Goal: Obtain resource: Download file/media

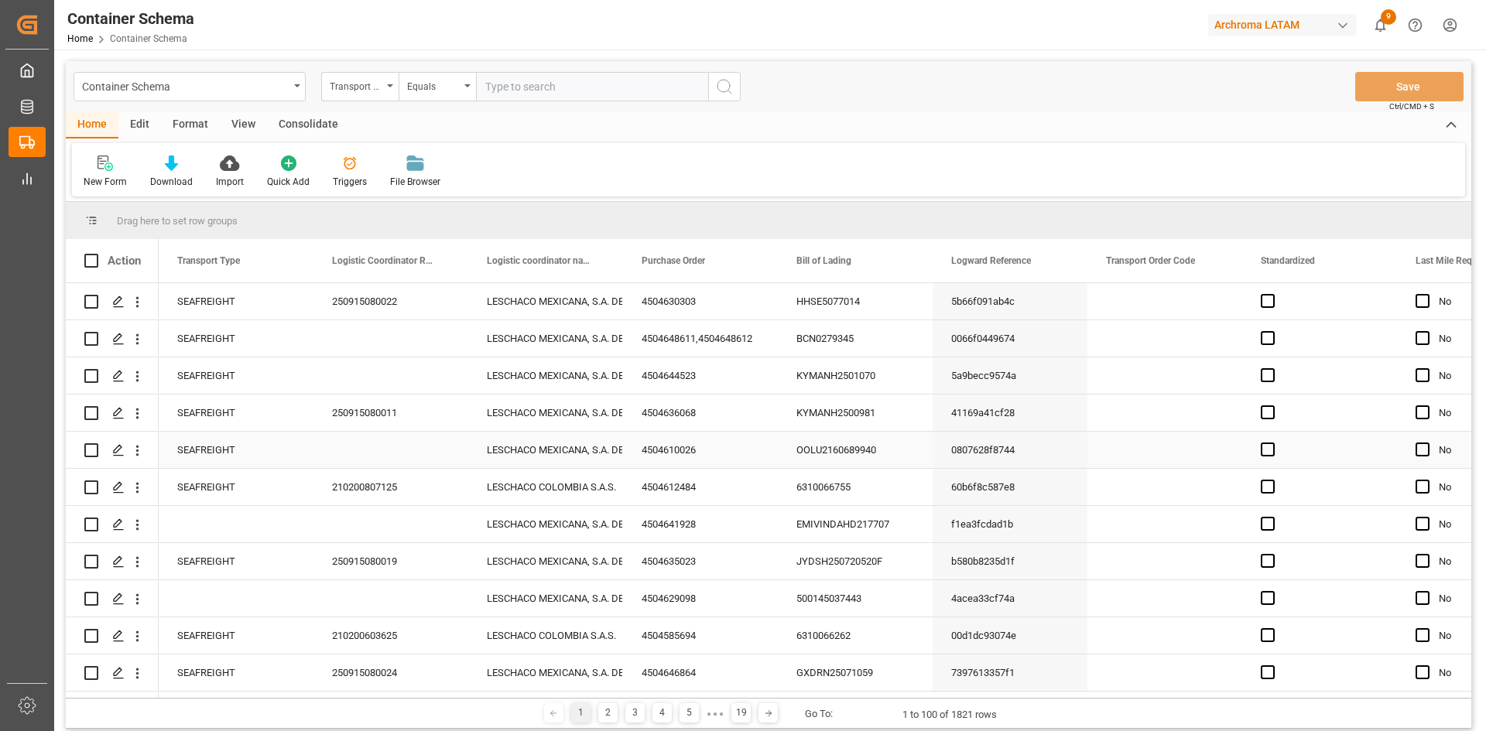
click at [1154, 447] on div "Press SPACE to select this row." at bounding box center [1164, 450] width 155 height 36
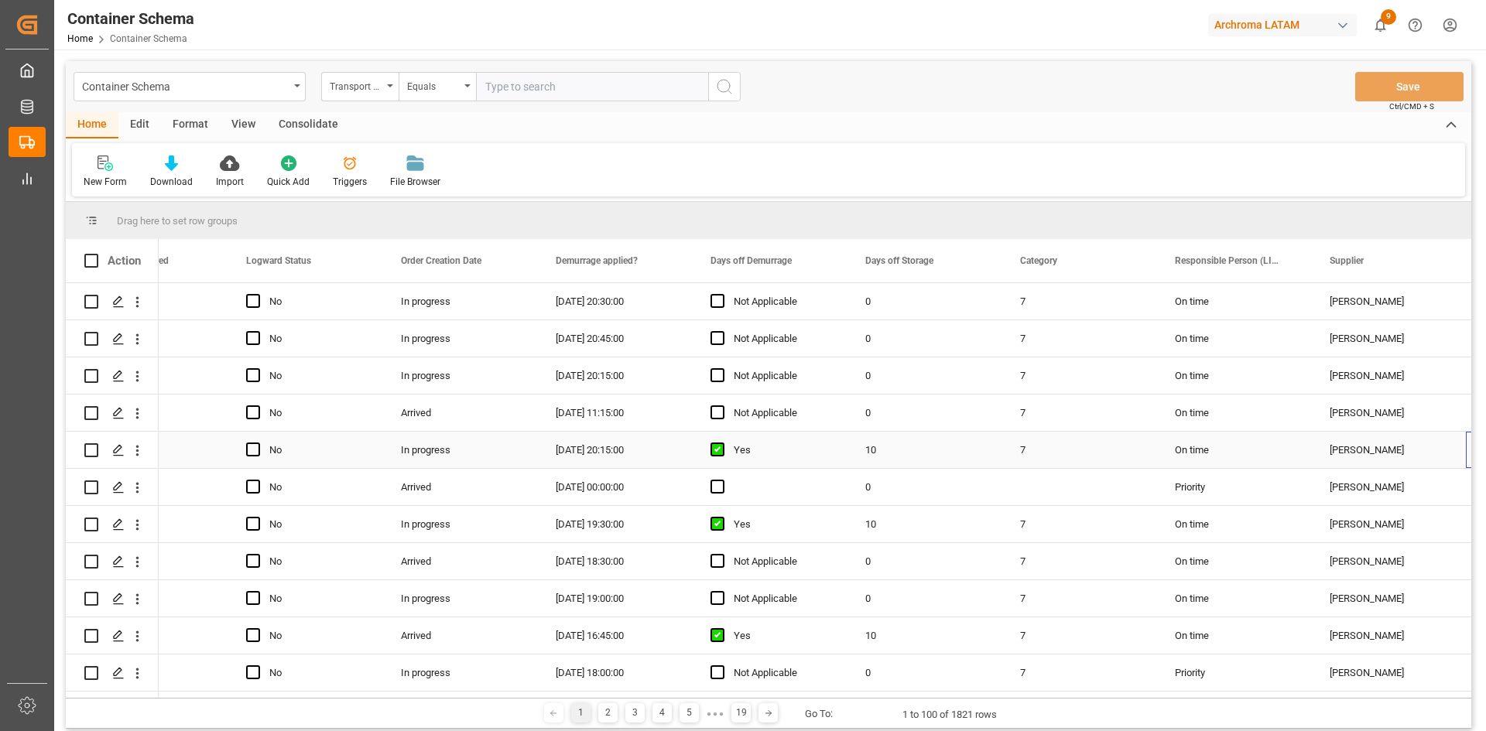
scroll to position [0, 1324]
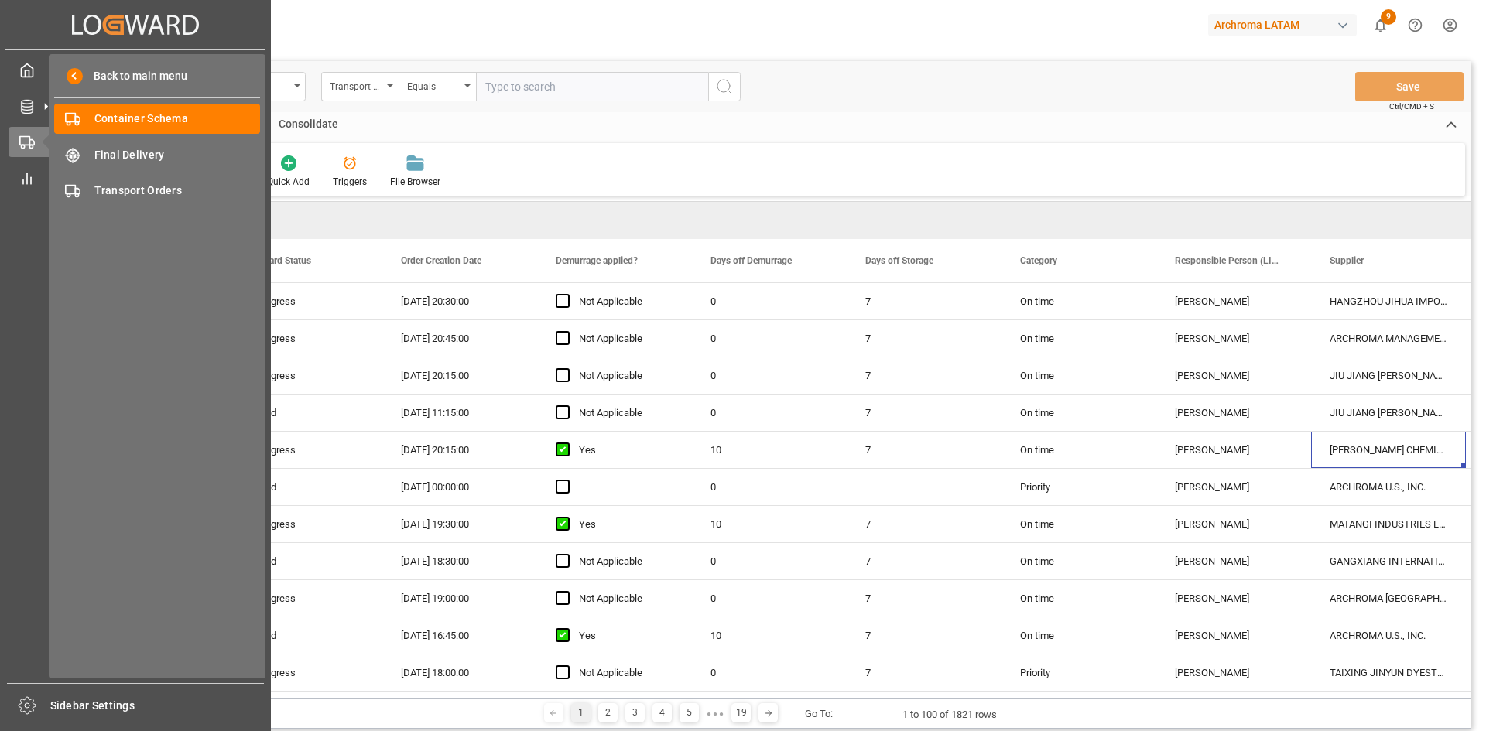
click at [29, 144] on icon at bounding box center [45, 142] width 33 height 33
click at [159, 162] on span "Final Delivery" at bounding box center [177, 155] width 166 height 16
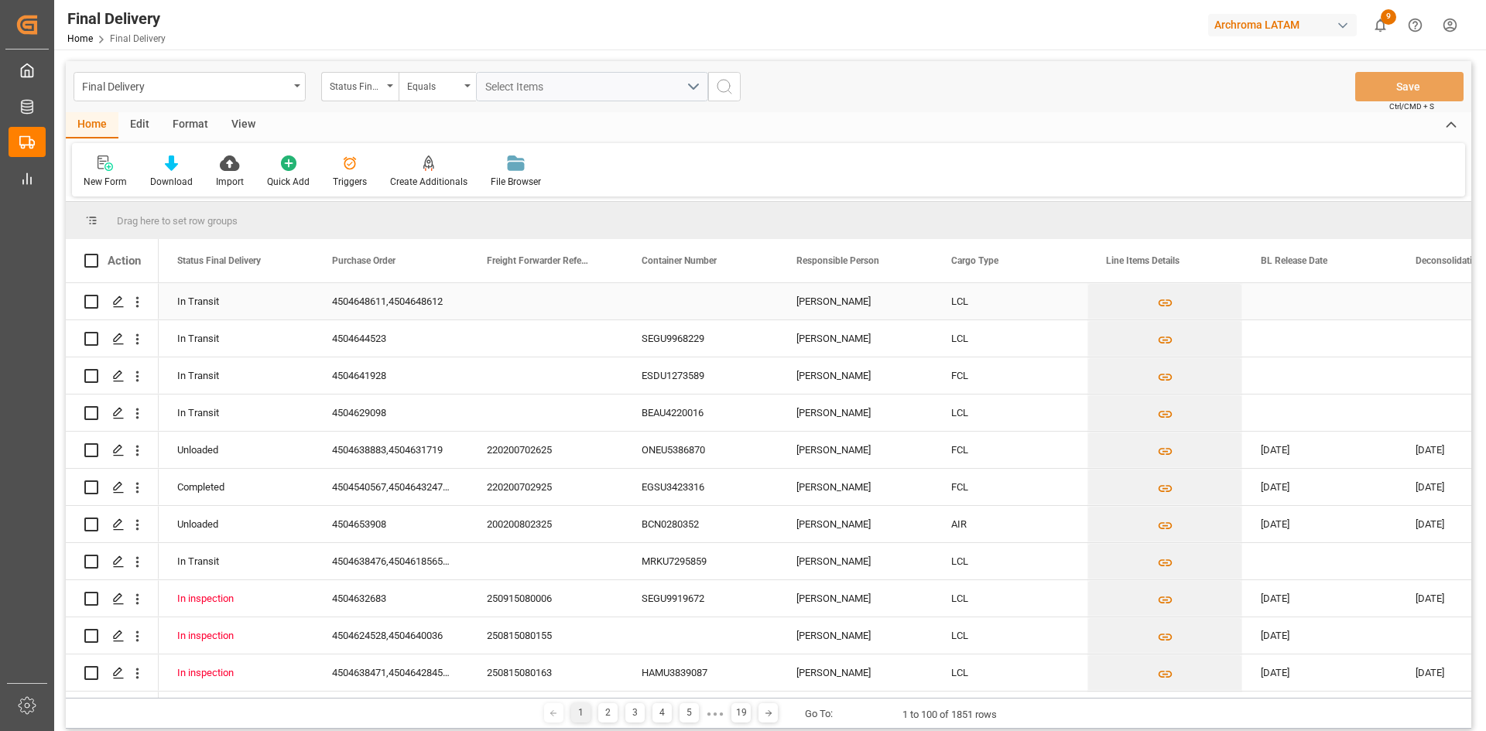
click at [693, 310] on div "Press SPACE to select this row." at bounding box center [700, 301] width 155 height 36
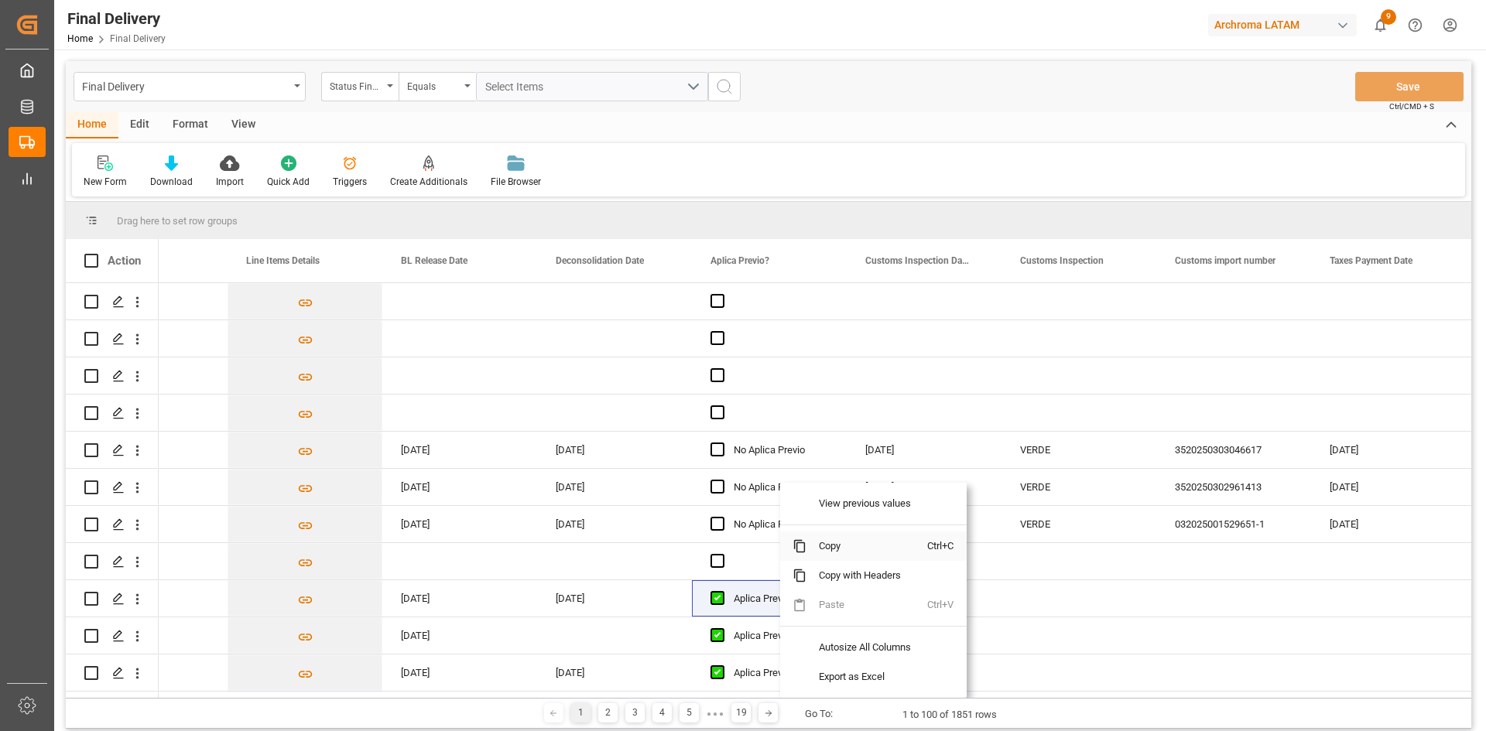
click at [828, 544] on span "Copy" at bounding box center [867, 546] width 121 height 29
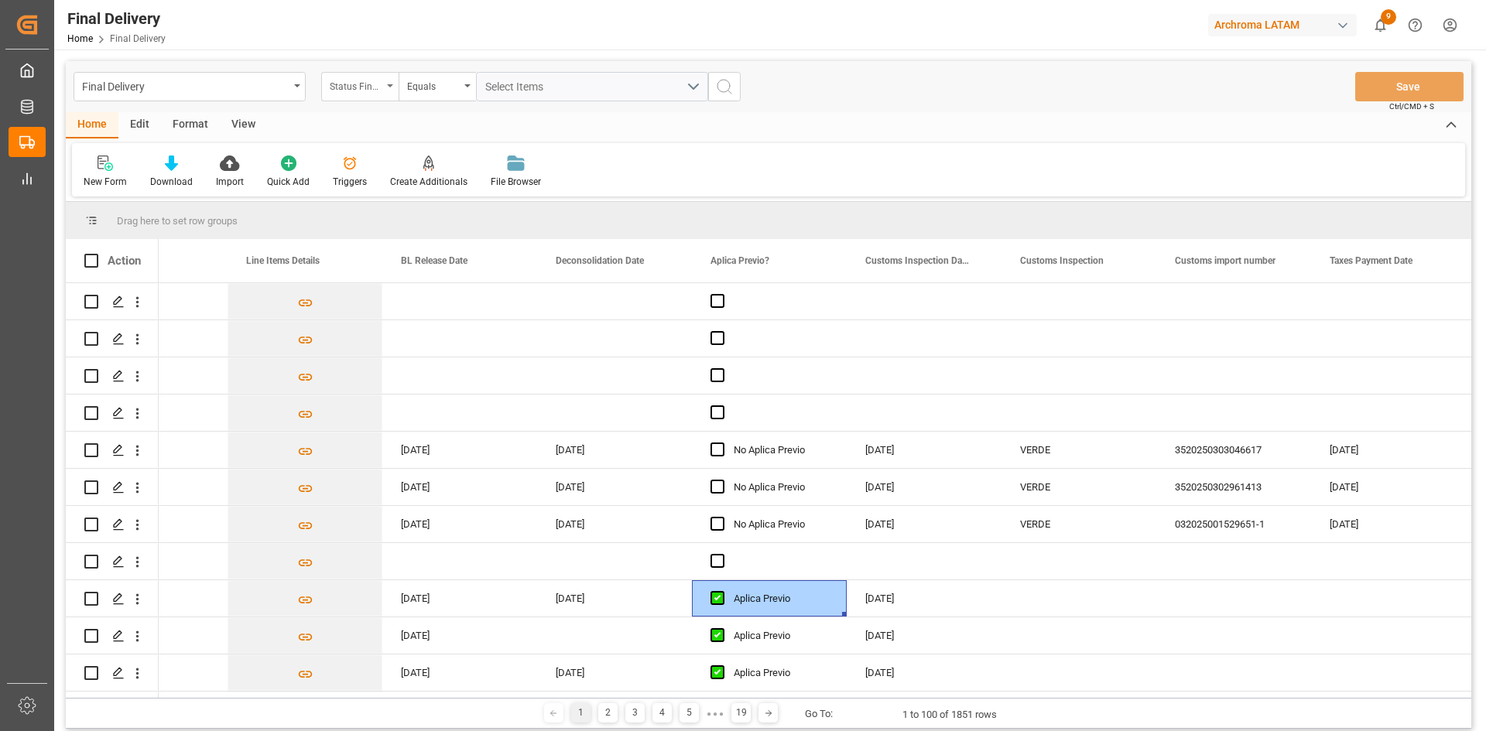
click at [384, 93] on div "Status Final Delivery" at bounding box center [359, 86] width 77 height 29
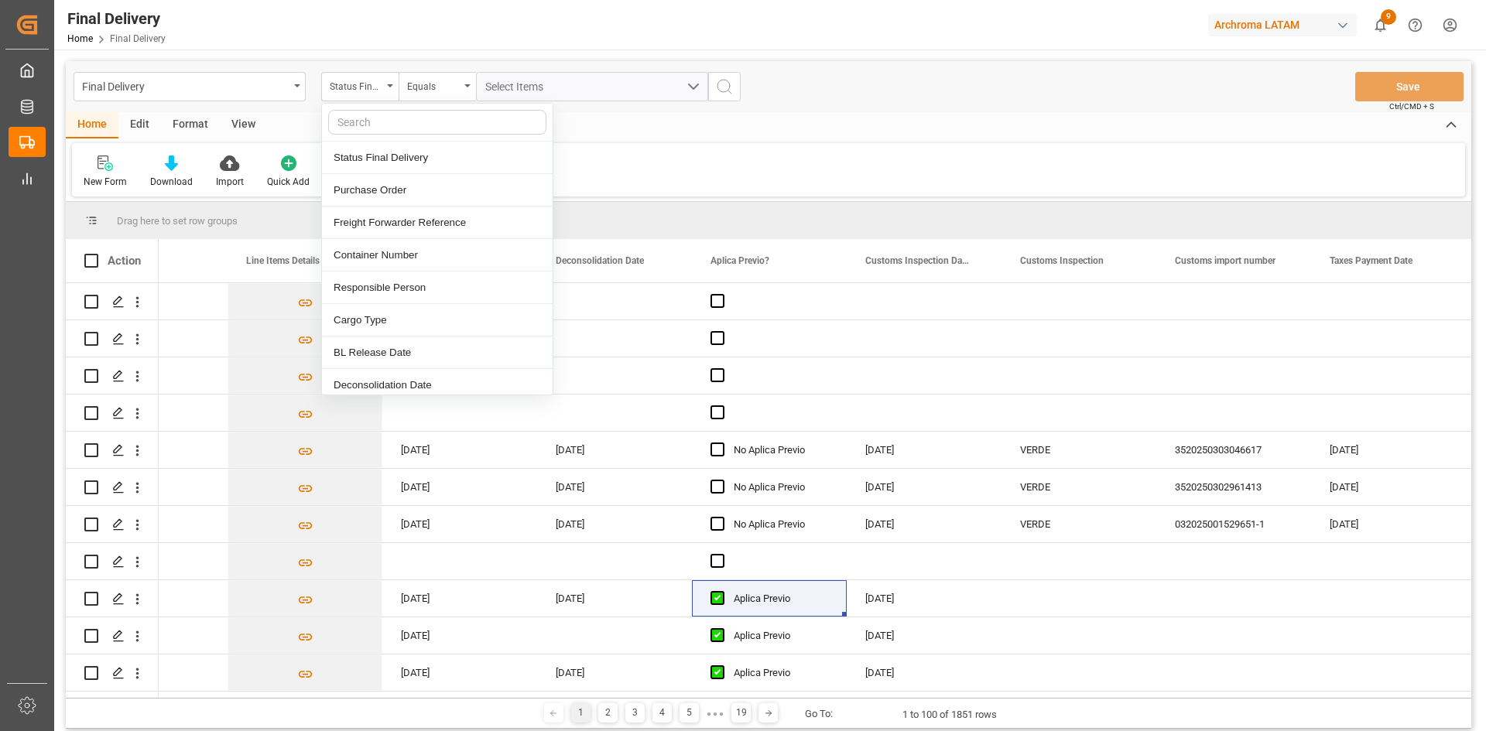
click at [399, 123] on input "text" at bounding box center [437, 122] width 218 height 25
type input "apl"
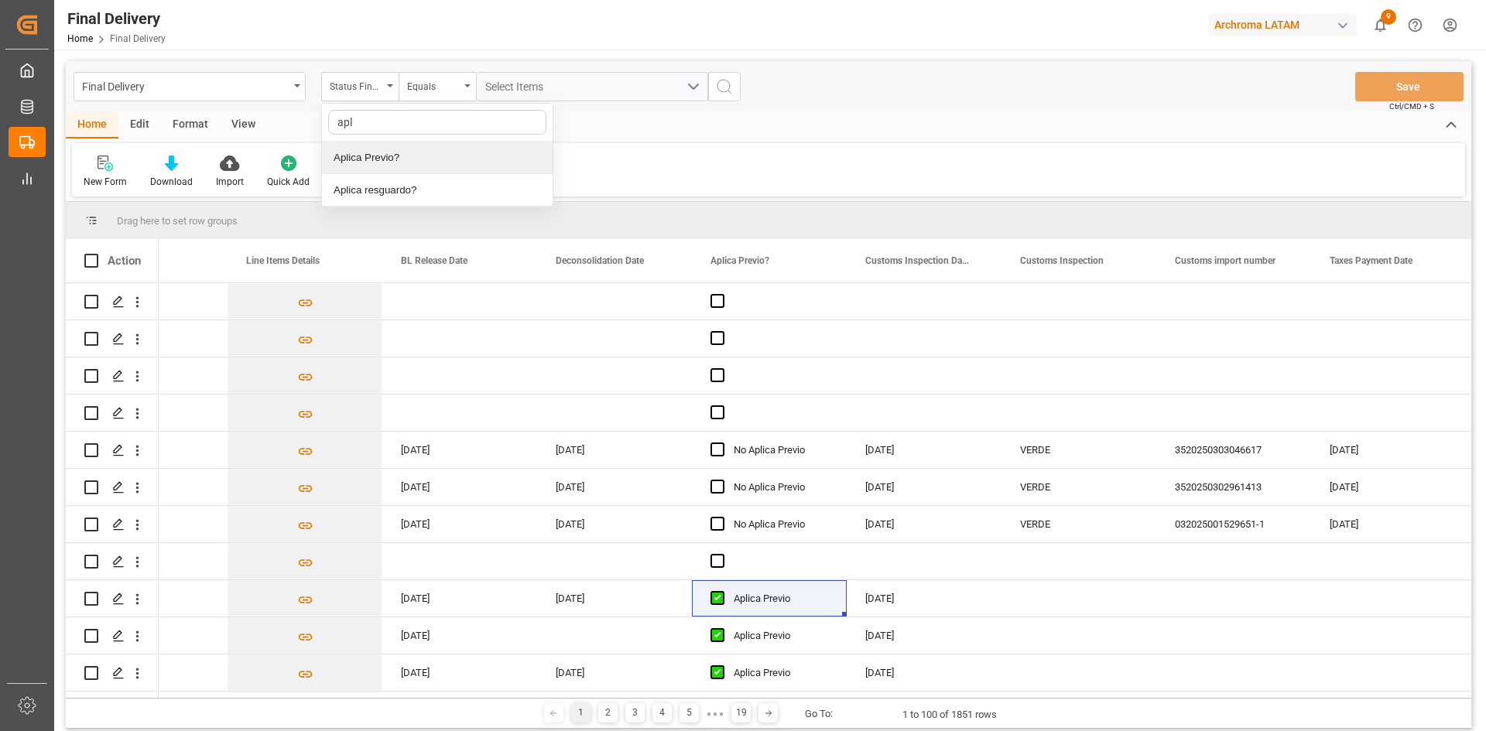
click at [400, 160] on div "Aplica Previo?" at bounding box center [437, 158] width 231 height 33
type input "Aplica Previo"
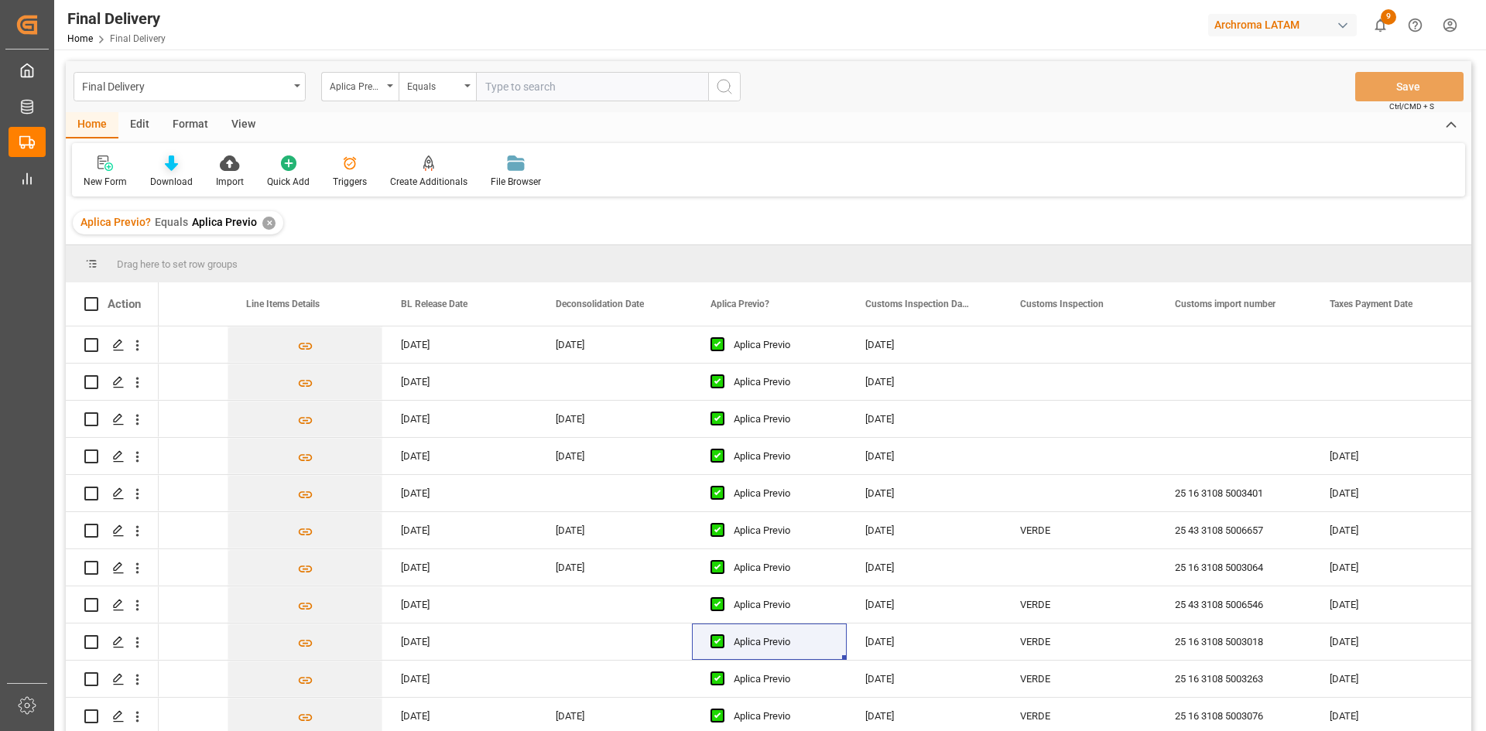
click at [183, 172] on div "Download" at bounding box center [172, 172] width 66 height 34
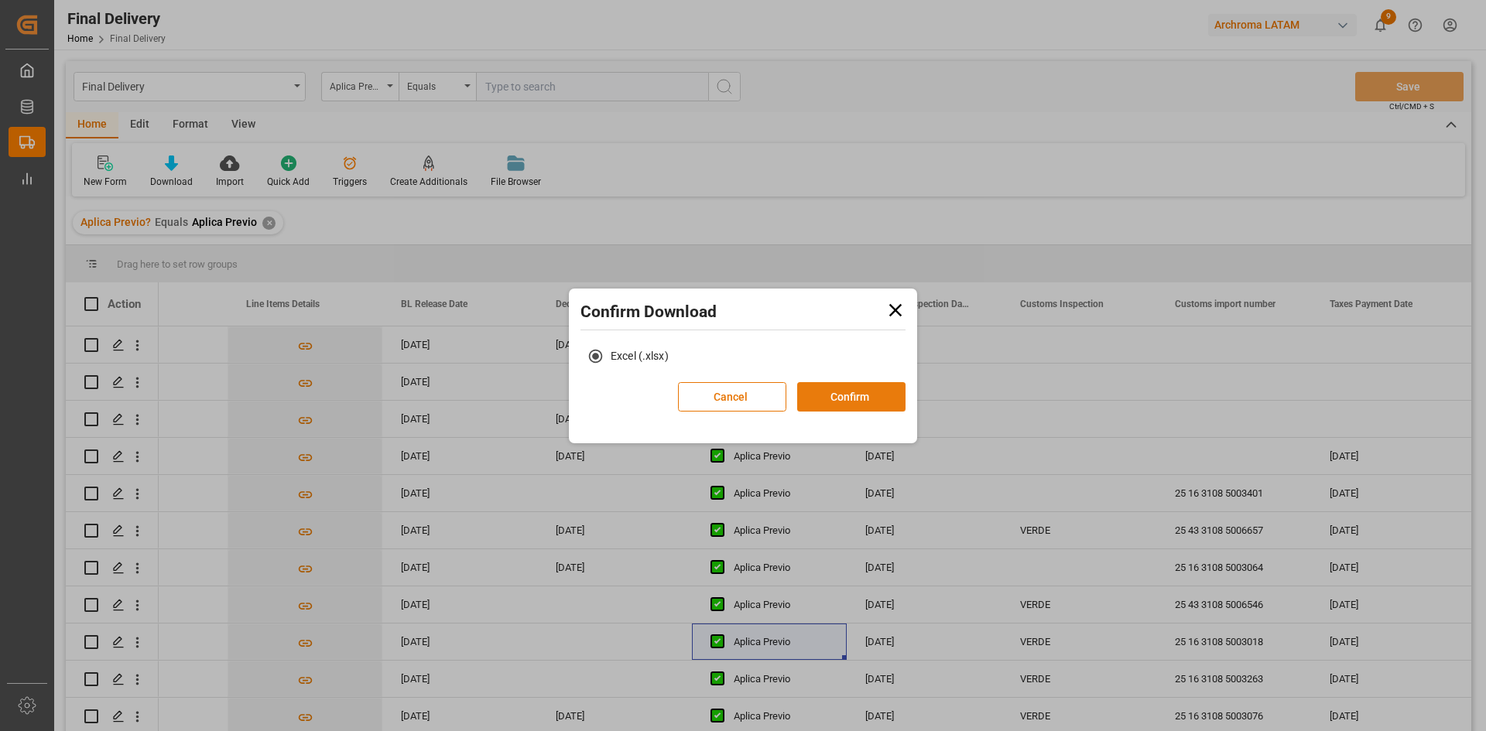
click at [868, 404] on button "Confirm" at bounding box center [851, 396] width 108 height 29
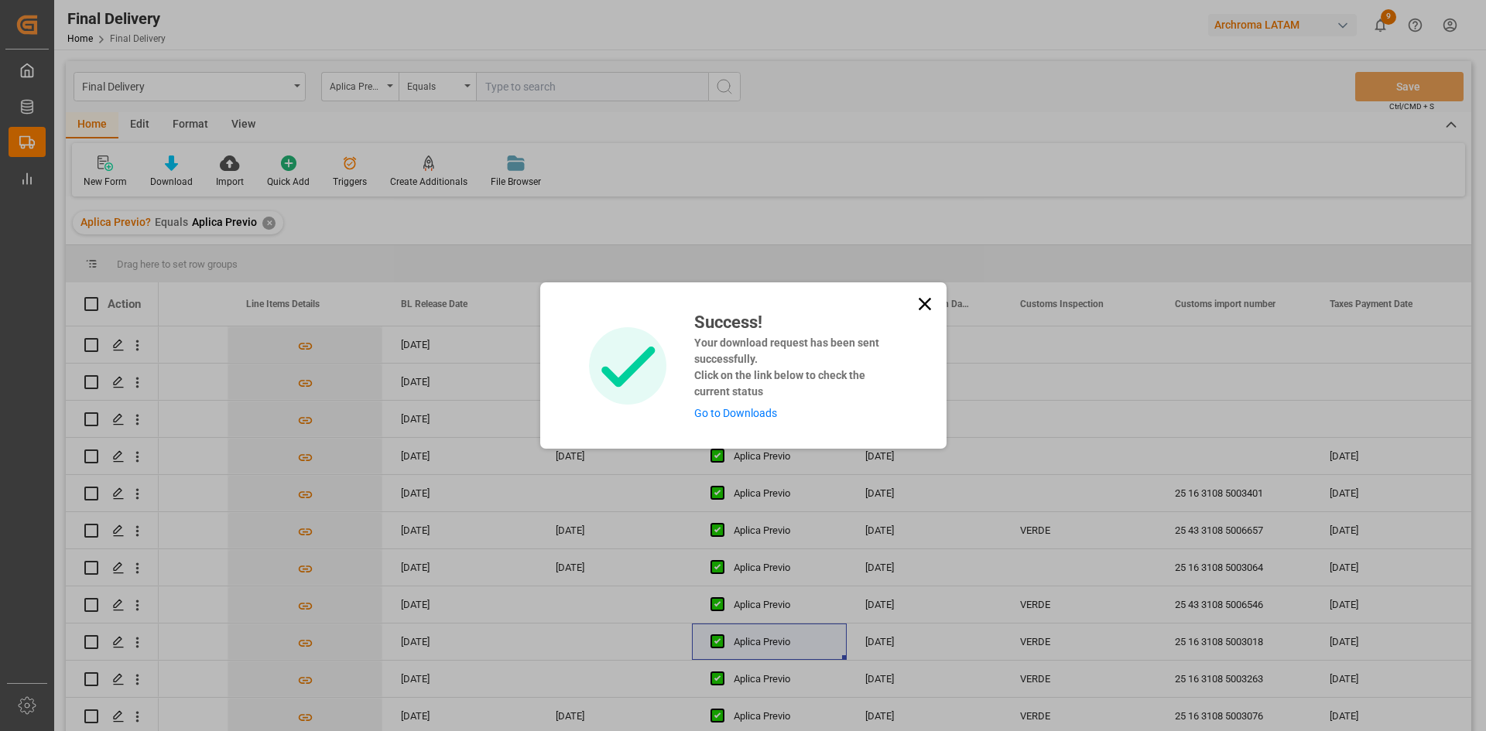
click at [708, 413] on link "Go to Downloads" at bounding box center [735, 413] width 83 height 12
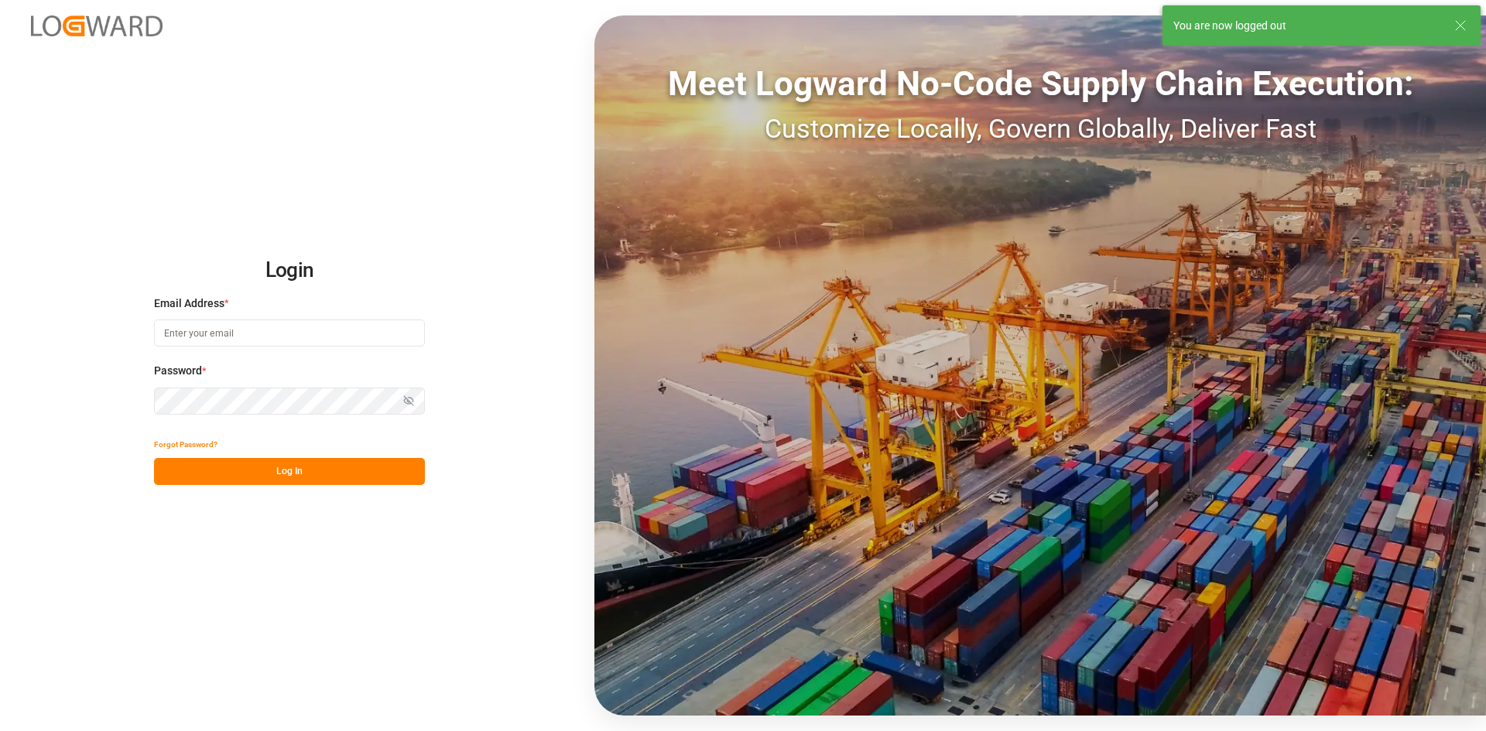
type input "[PERSON_NAME][EMAIL_ADDRESS][PERSON_NAME][DOMAIN_NAME]"
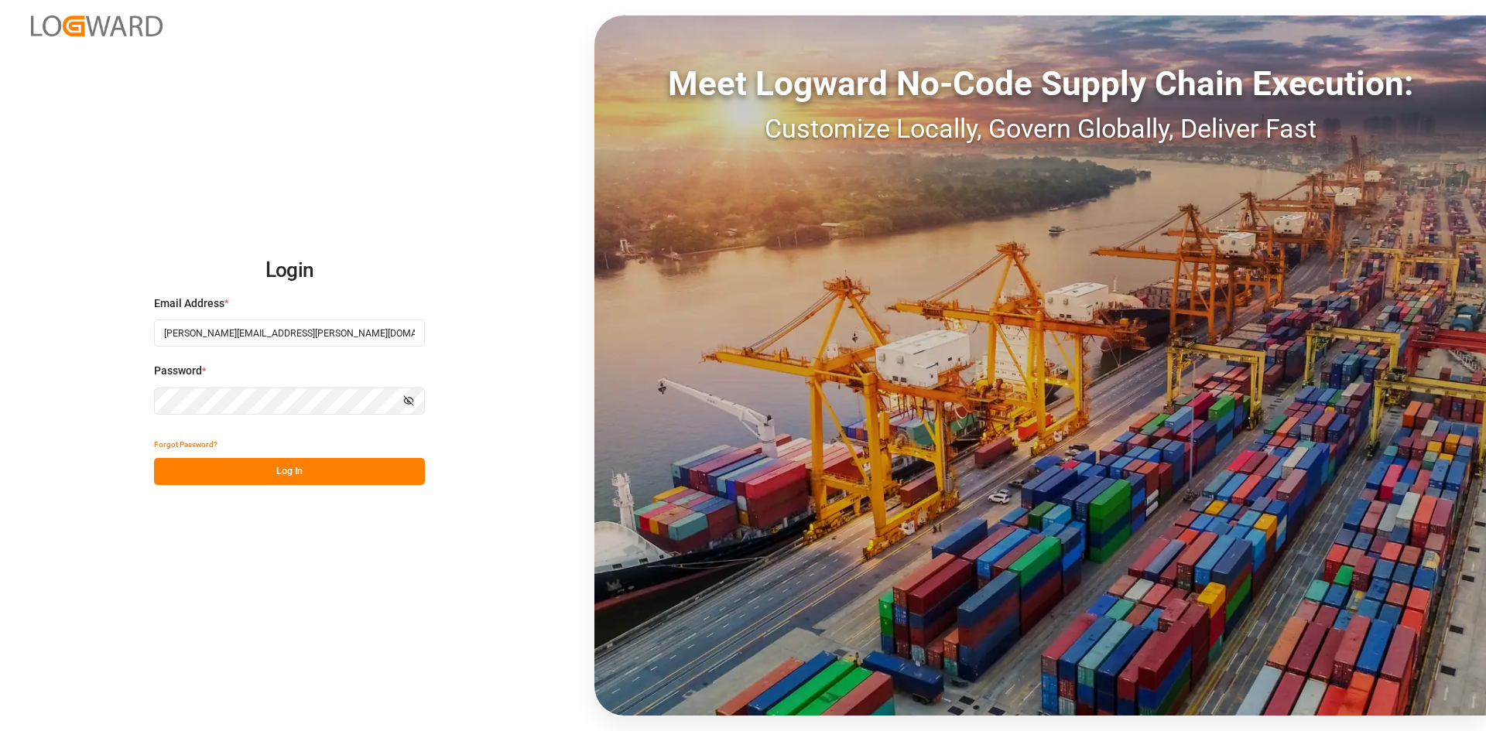
click at [250, 474] on button "Log In" at bounding box center [289, 471] width 271 height 27
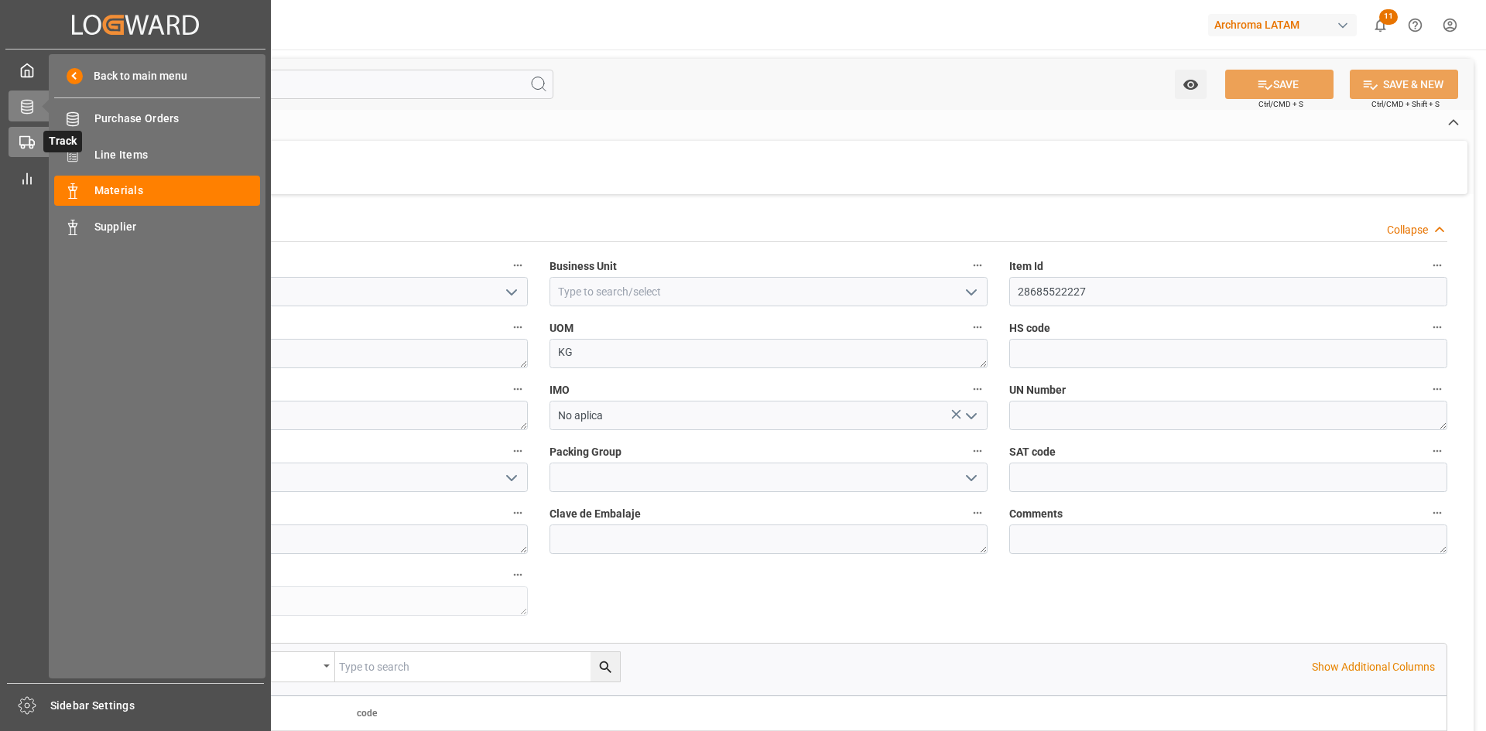
click at [15, 135] on div at bounding box center [22, 142] width 26 height 16
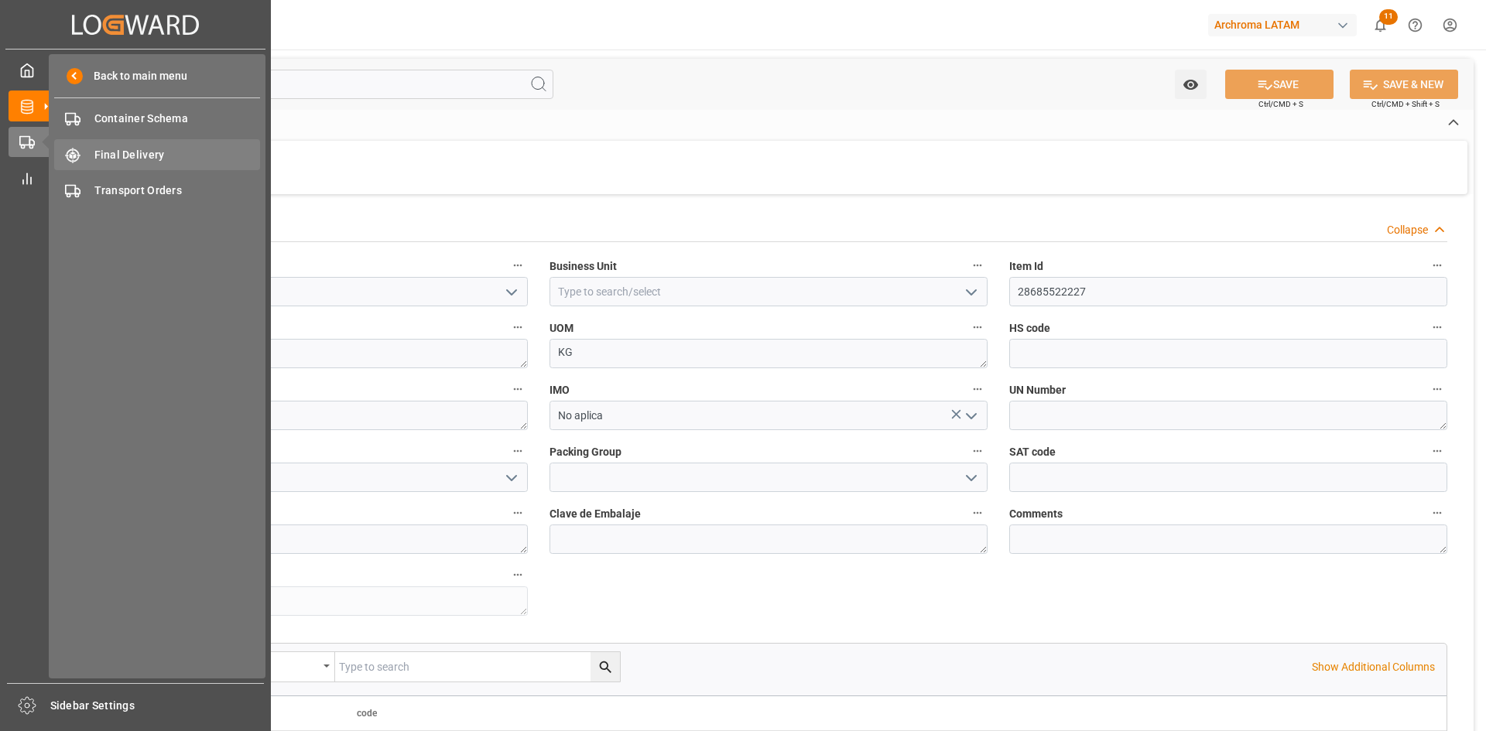
click at [116, 165] on div "Final Delivery Final Delivery" at bounding box center [157, 154] width 206 height 30
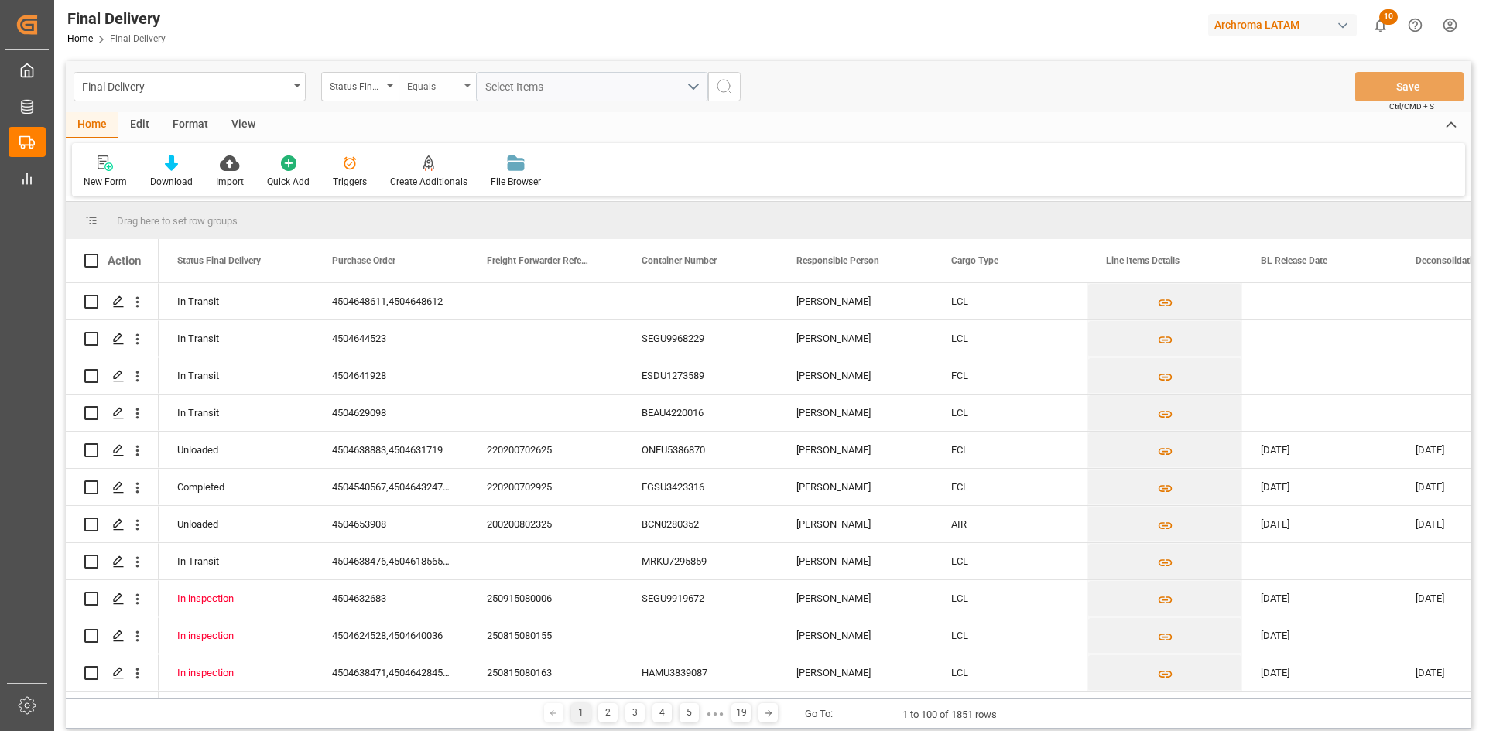
click at [399, 89] on div "Equals" at bounding box center [437, 86] width 77 height 29
click at [385, 96] on div "Status Final Delivery" at bounding box center [359, 86] width 77 height 29
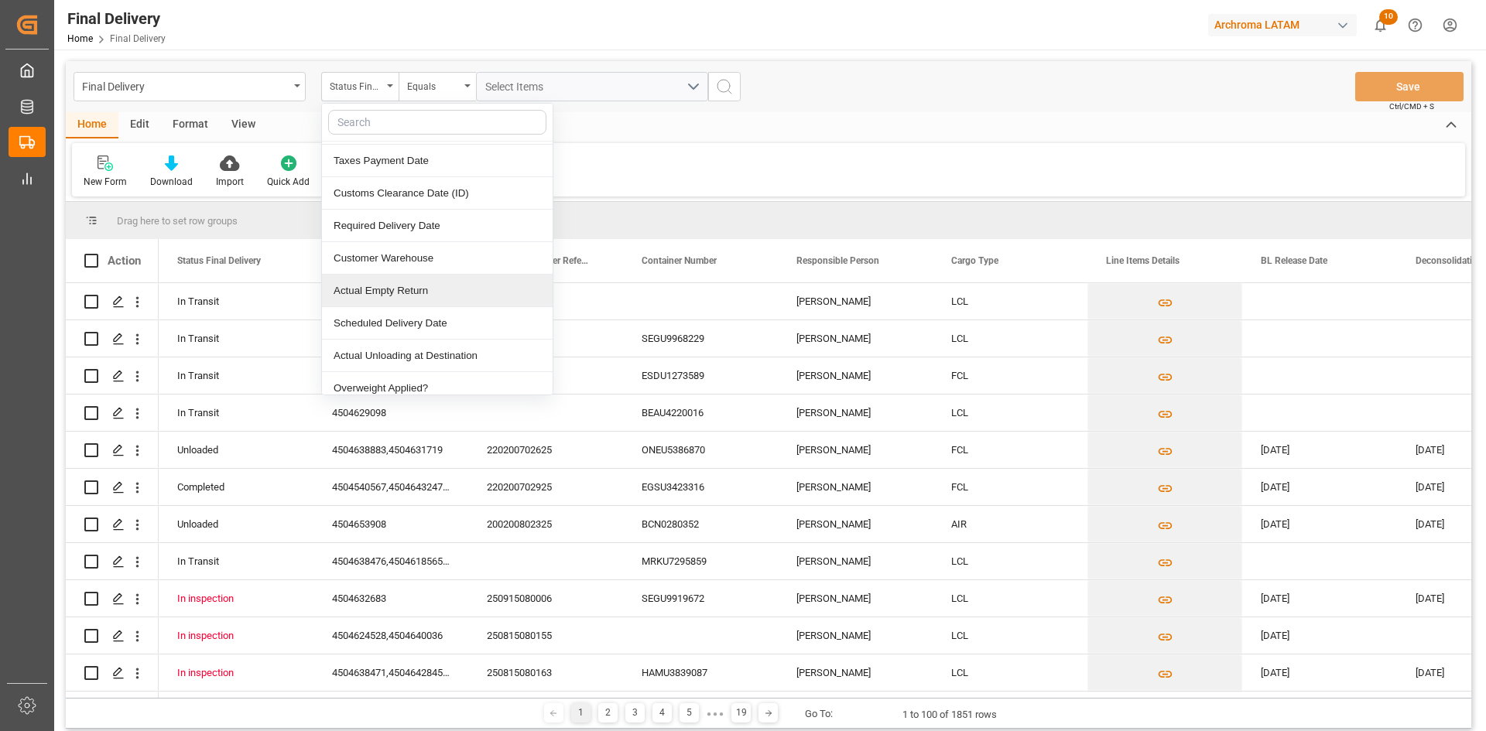
scroll to position [464, 0]
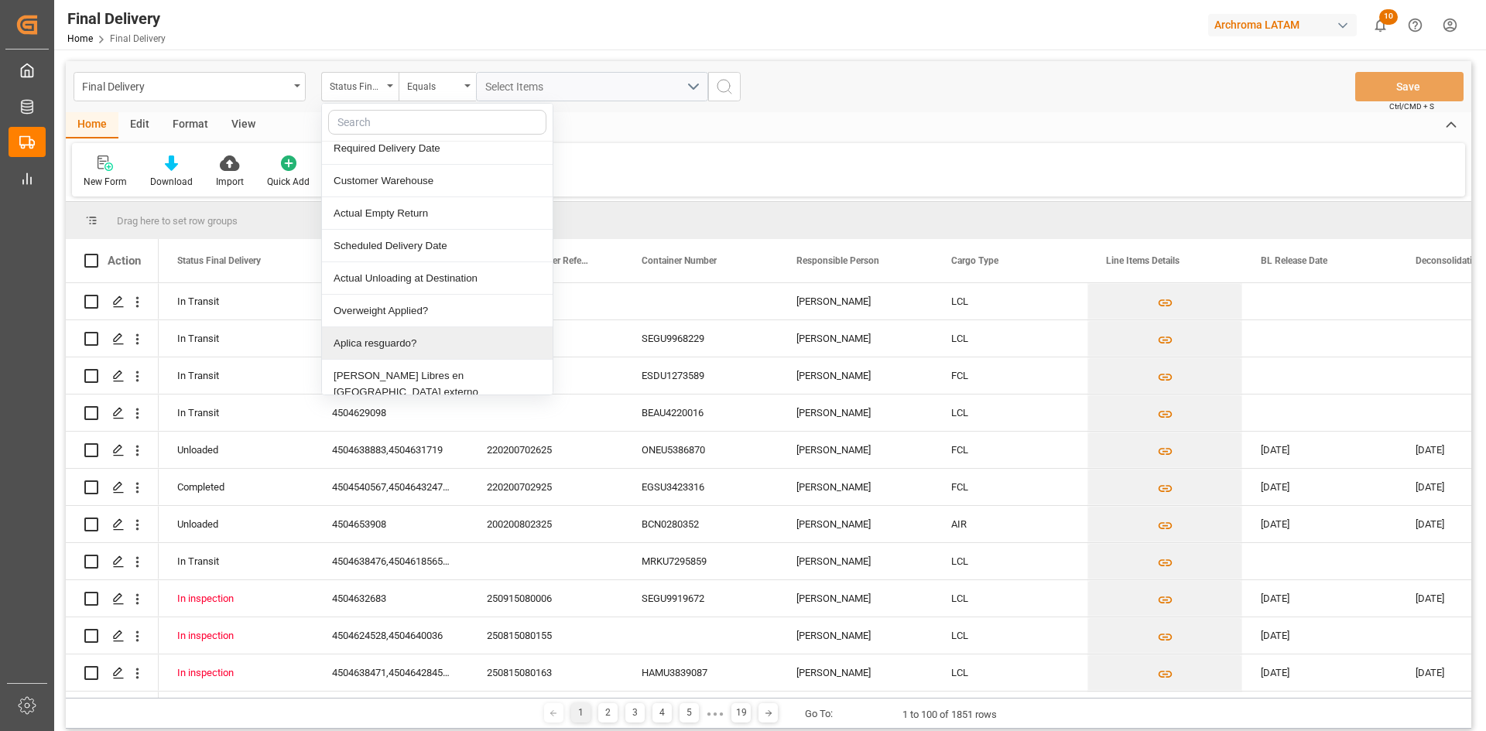
click at [375, 332] on div "Aplica resguardo?" at bounding box center [437, 343] width 231 height 33
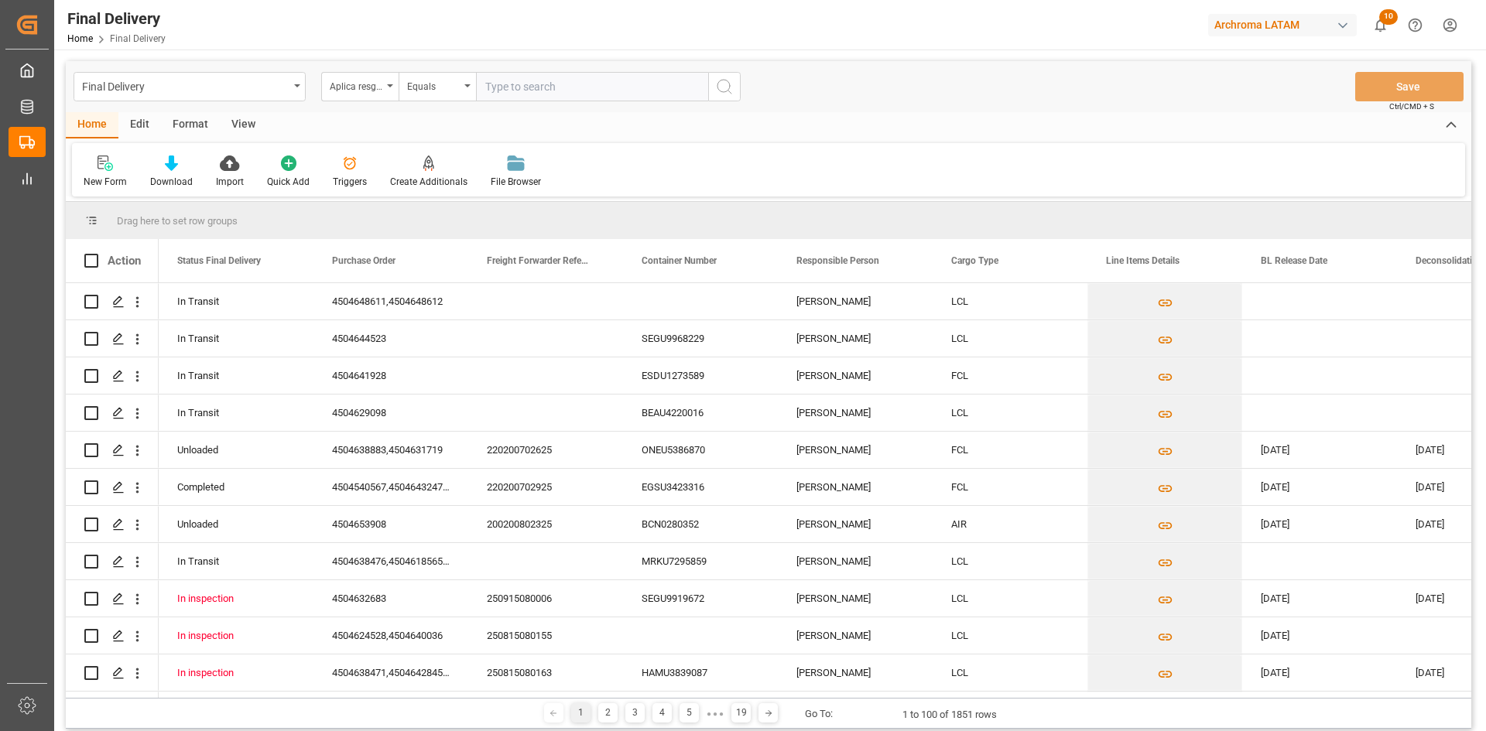
click at [501, 94] on input "text" at bounding box center [592, 86] width 232 height 29
type input "[URL][DOMAIN_NAME]"
drag, startPoint x: 699, startPoint y: 85, endPoint x: 407, endPoint y: 97, distance: 292.0
click at [407, 97] on div "Aplica resguardo? Equals [URL][DOMAIN_NAME]" at bounding box center [531, 86] width 420 height 29
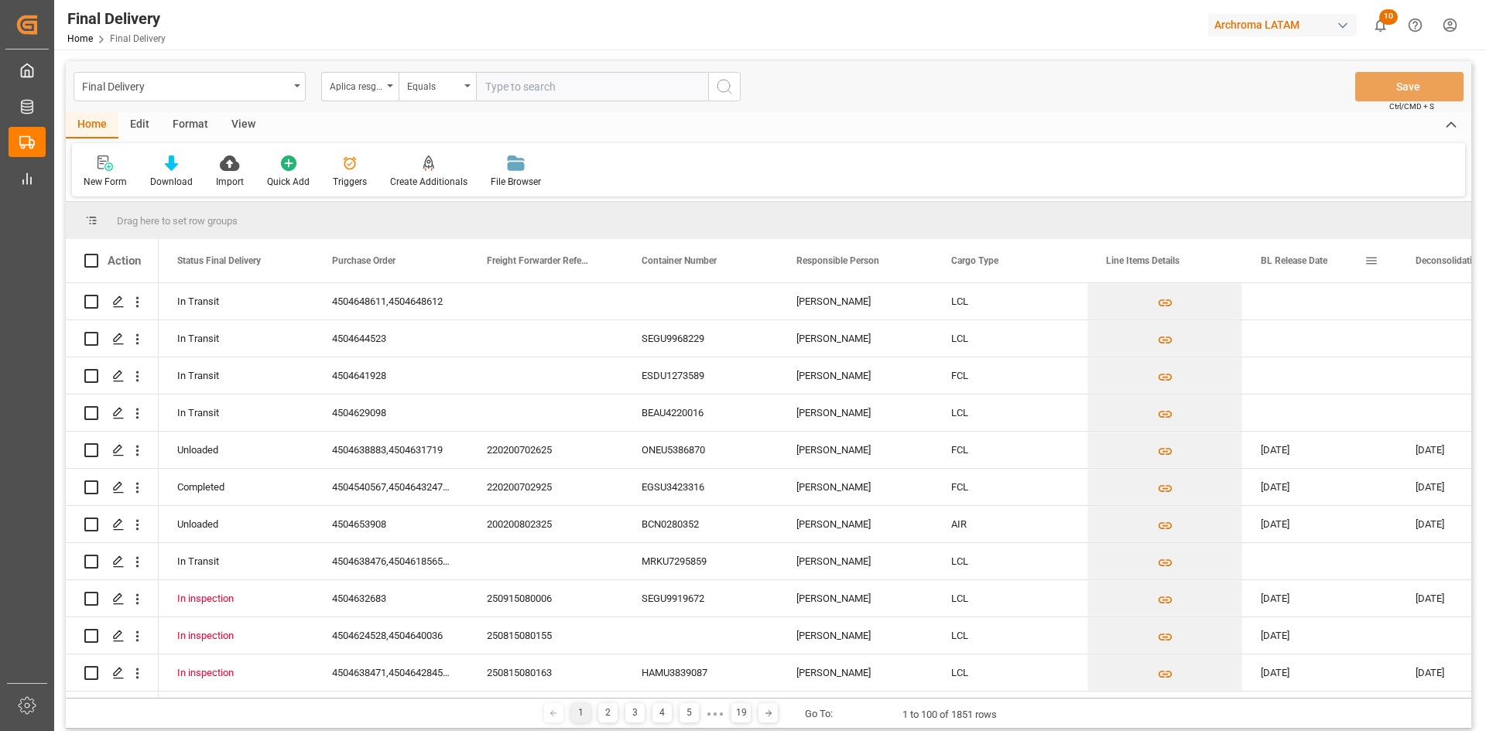
click at [1344, 282] on div "BL Release Date" at bounding box center [1313, 260] width 104 height 43
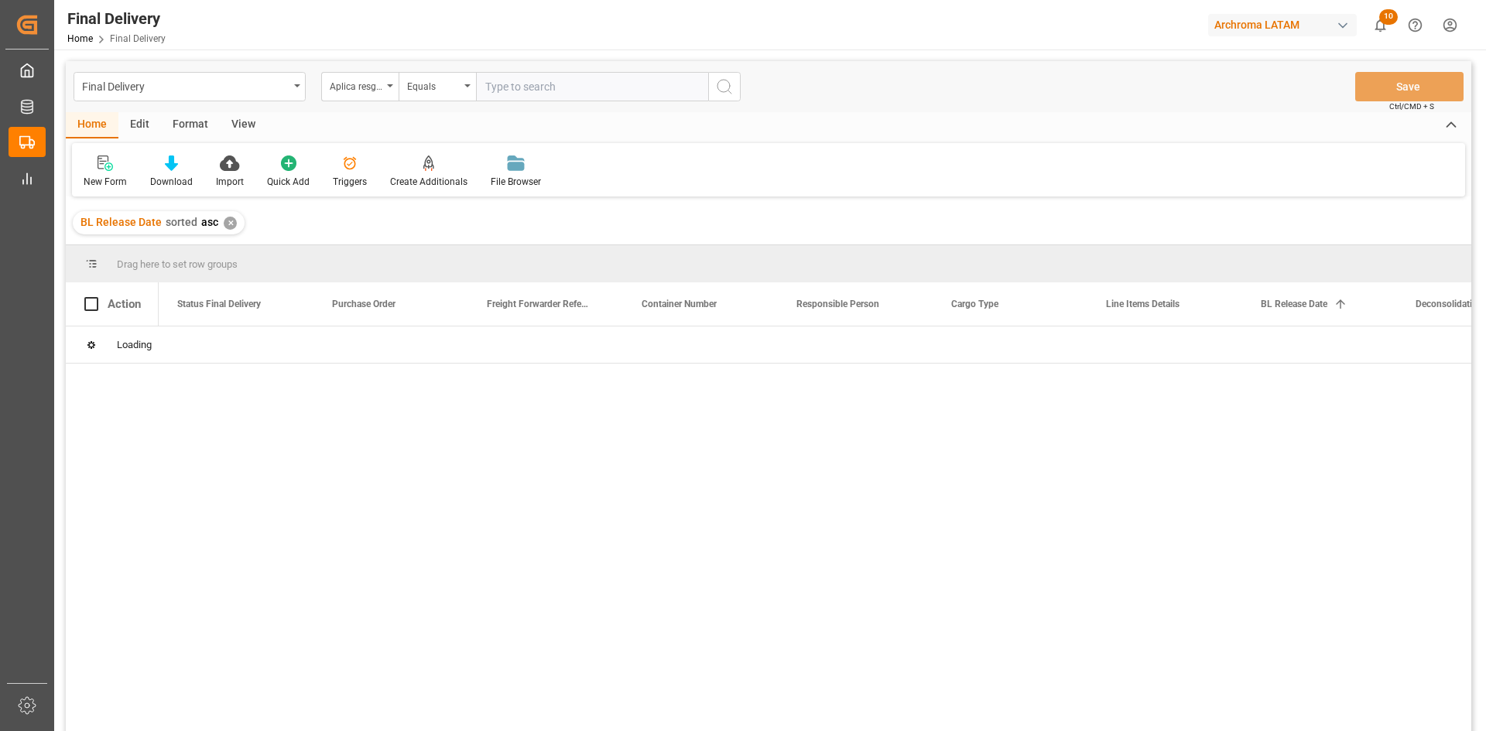
click at [224, 226] on div "✕" at bounding box center [230, 223] width 13 height 13
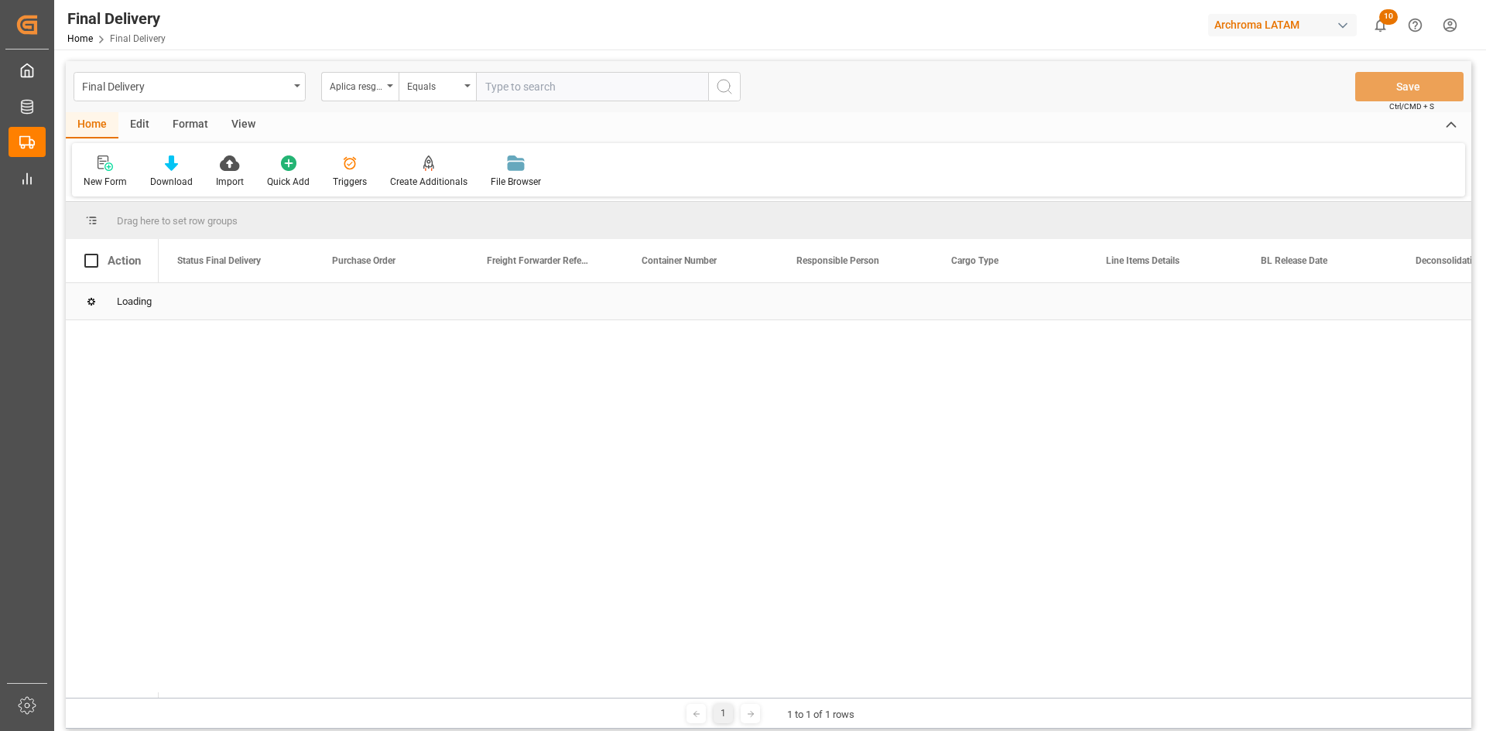
click at [1158, 311] on div "Loading" at bounding box center [769, 301] width 1406 height 37
click at [1155, 304] on div "Loading" at bounding box center [769, 301] width 1406 height 37
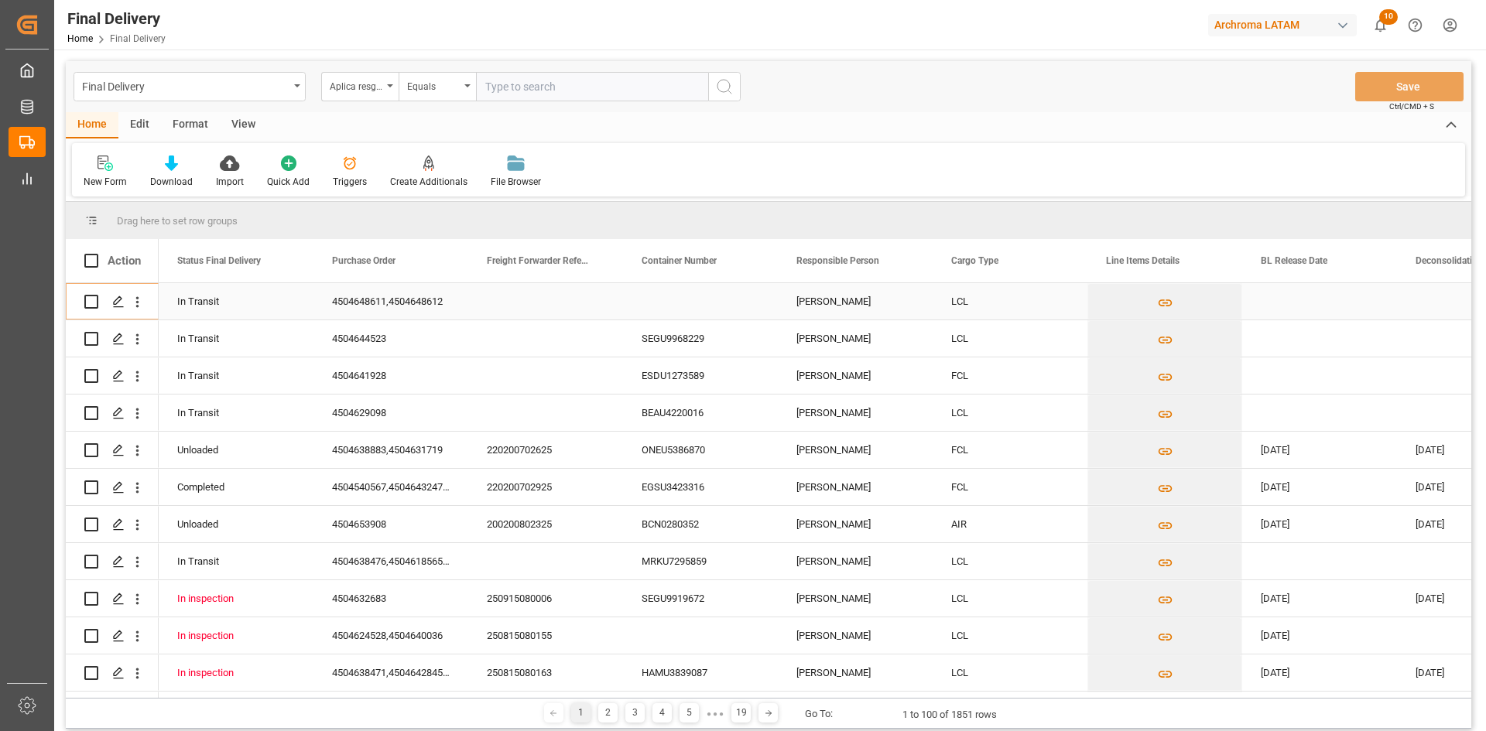
click at [1343, 301] on div "Press SPACE to select this row." at bounding box center [1319, 301] width 155 height 36
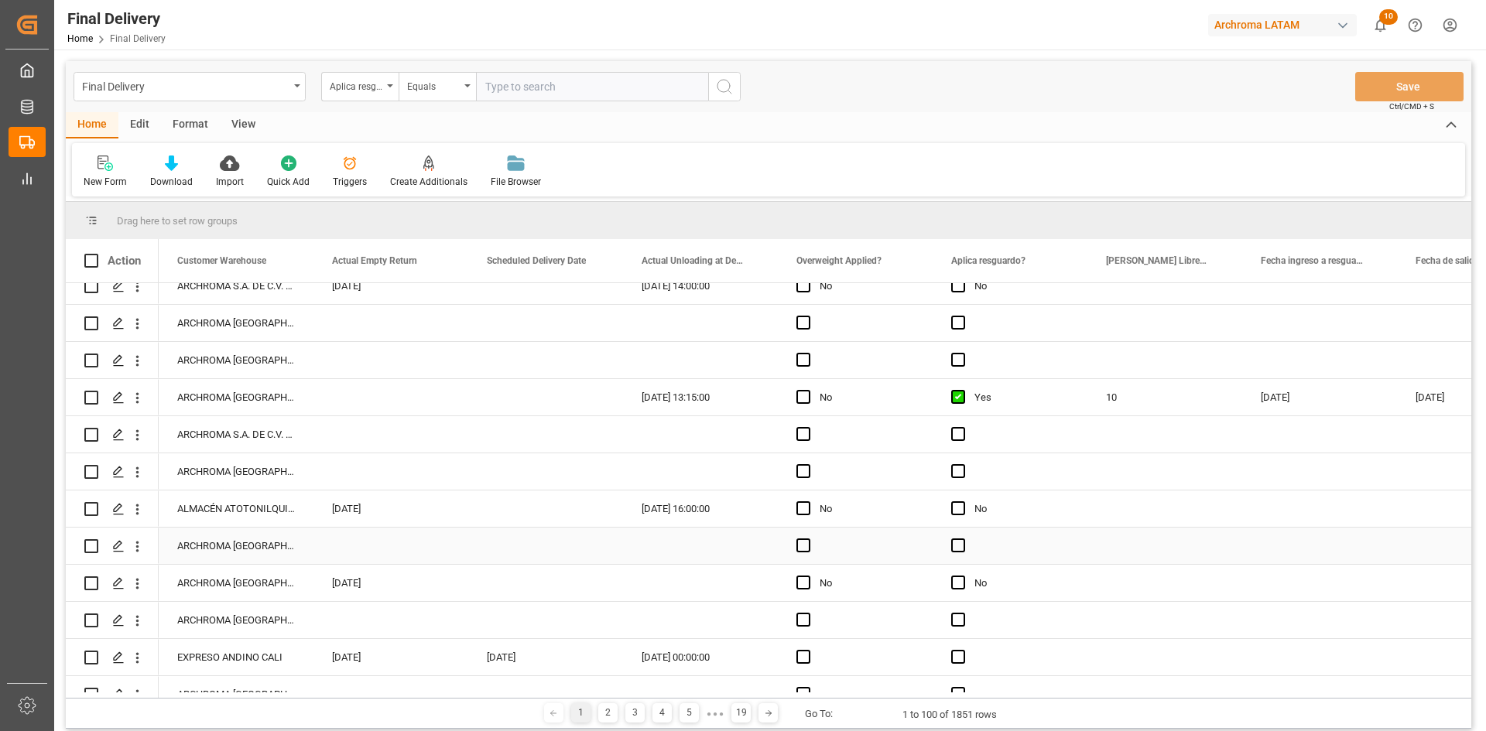
click at [711, 550] on div "Press SPACE to select this row." at bounding box center [700, 546] width 155 height 36
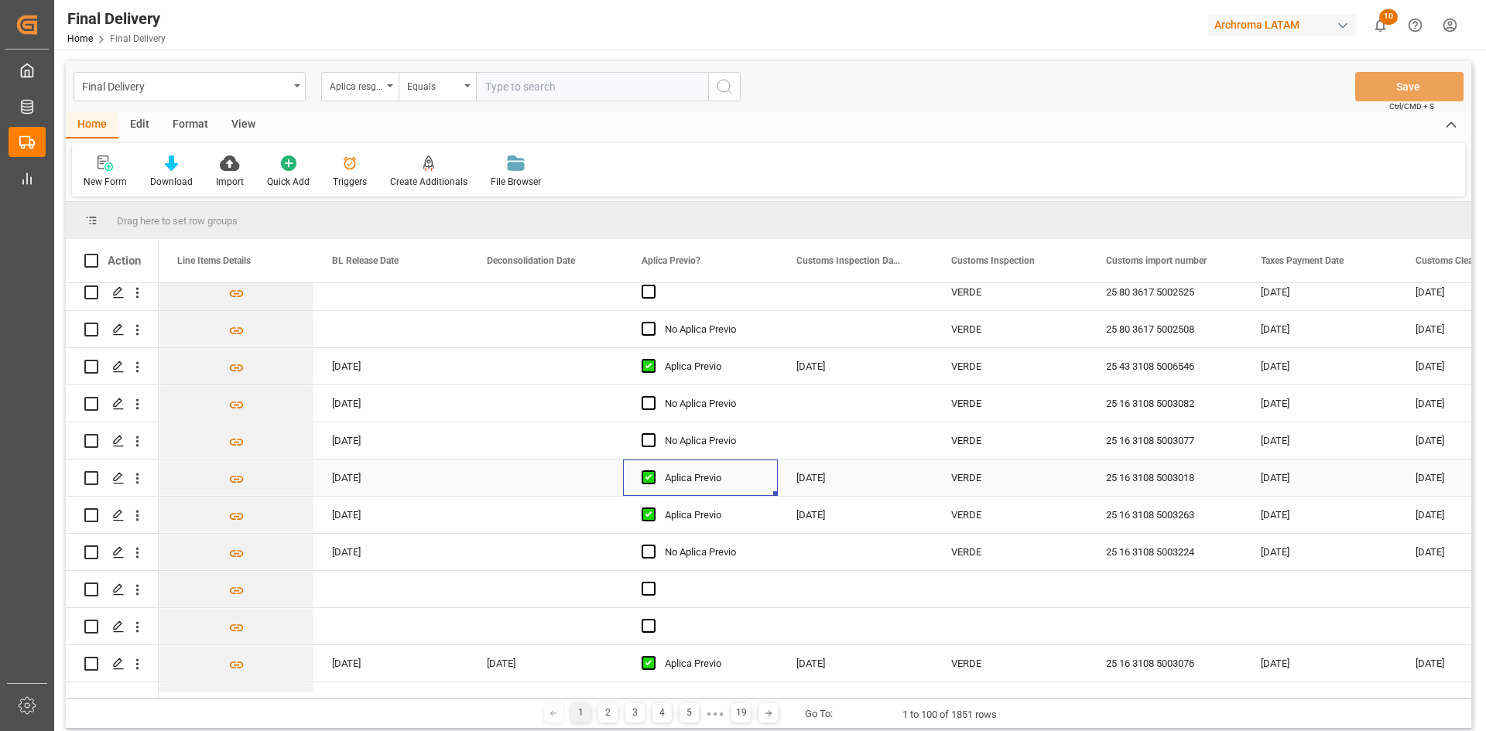
drag, startPoint x: 723, startPoint y: 477, endPoint x: 669, endPoint y: 484, distance: 54.6
click at [669, 484] on div "Aplica Previo" at bounding box center [712, 479] width 94 height 36
drag, startPoint x: 742, startPoint y: 478, endPoint x: 685, endPoint y: 480, distance: 57.3
click at [663, 485] on div "Aplica Previo" at bounding box center [701, 479] width 118 height 36
drag, startPoint x: 772, startPoint y: 543, endPoint x: 769, endPoint y: 509, distance: 35.0
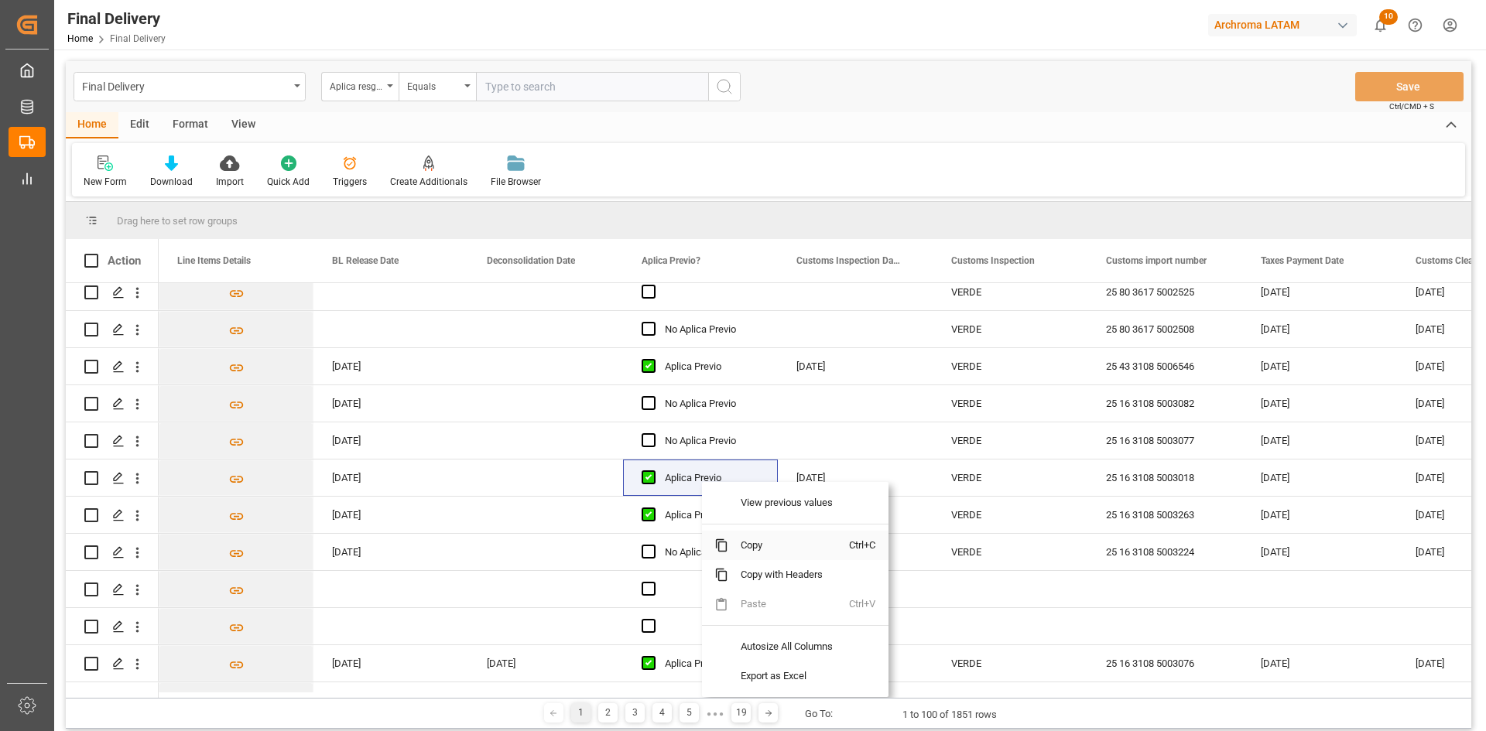
click at [772, 543] on span "Copy" at bounding box center [788, 545] width 121 height 29
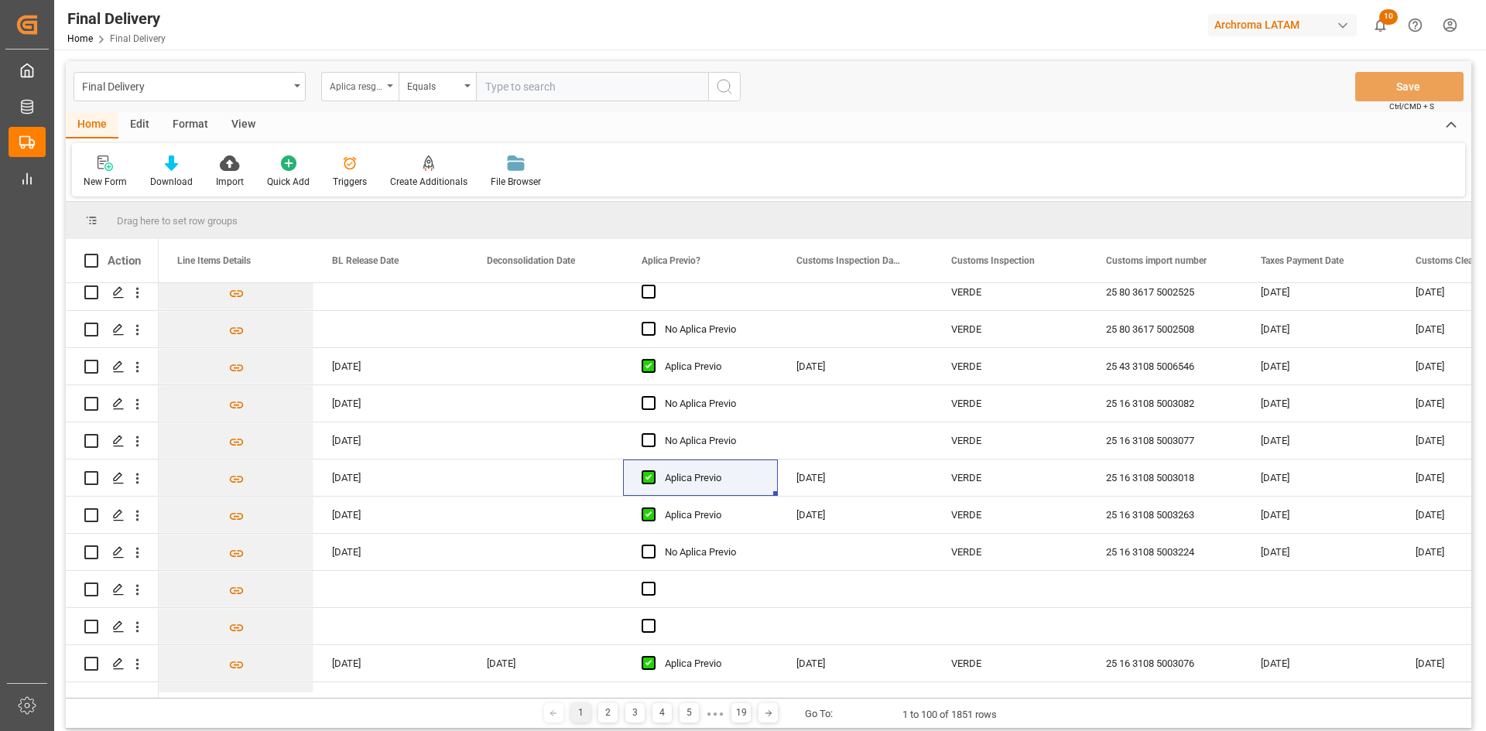
click at [375, 89] on div "Aplica resguardo?" at bounding box center [356, 85] width 53 height 18
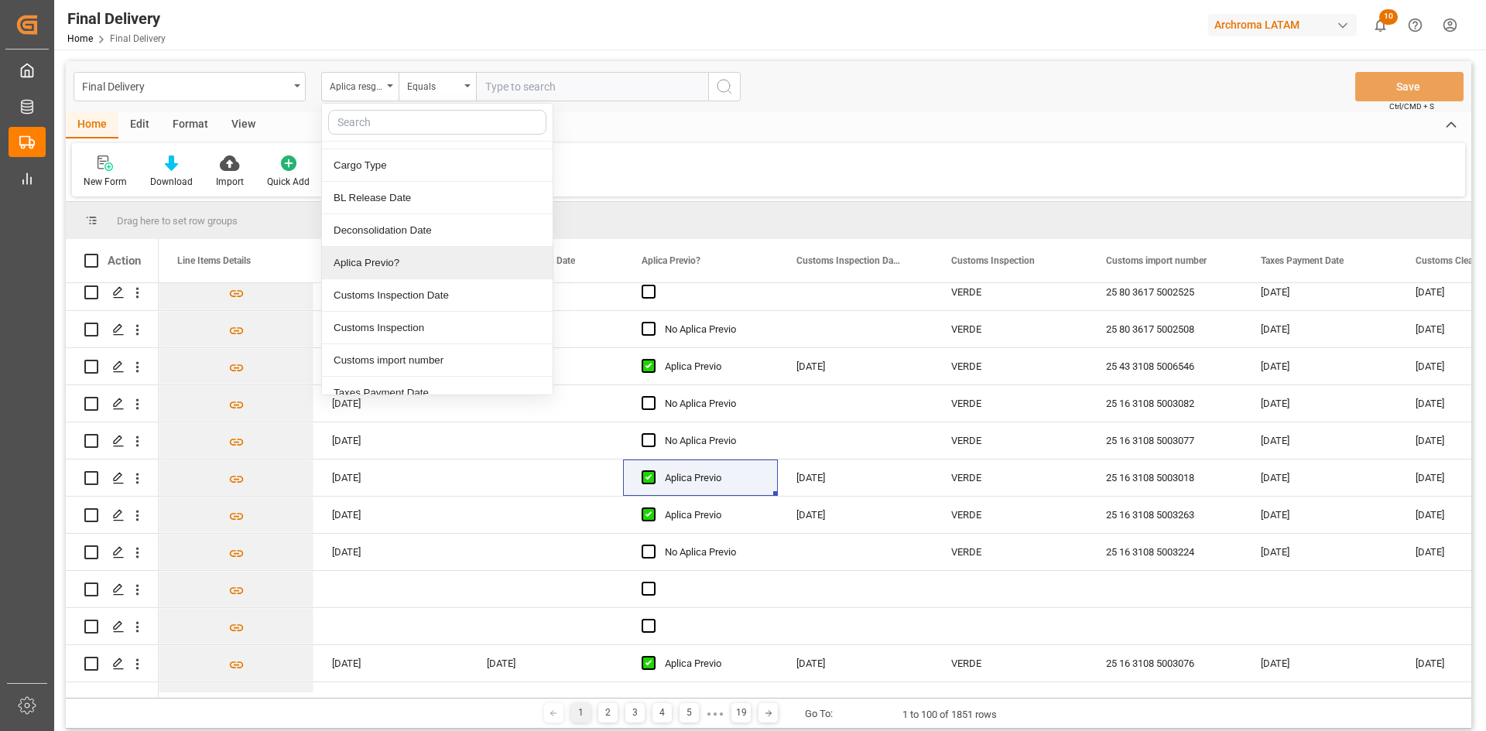
click at [425, 267] on div "Aplica Previo?" at bounding box center [437, 263] width 231 height 33
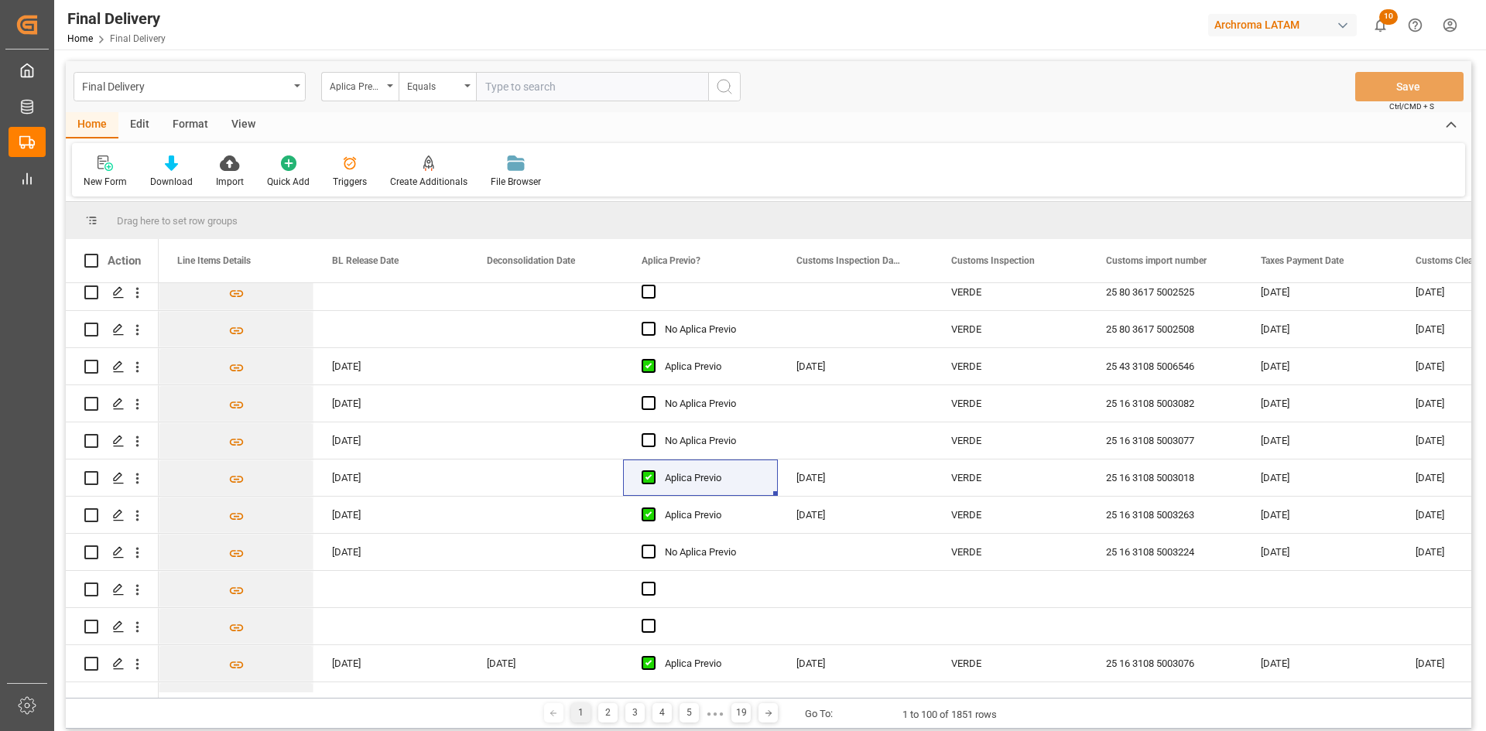
click at [498, 82] on input "text" at bounding box center [592, 86] width 232 height 29
paste input "Aplica Previo"
type input "Aplica Previo}"
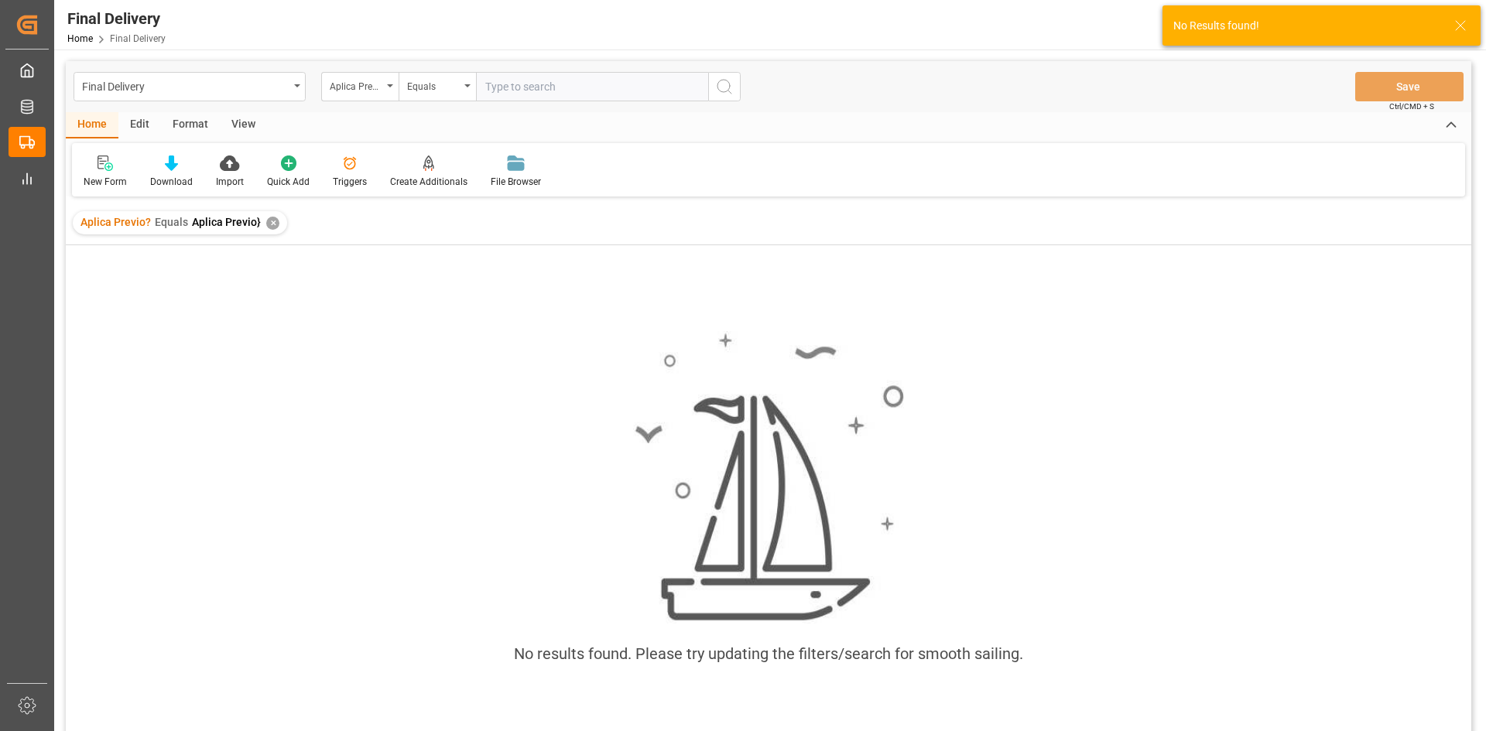
click at [267, 219] on div "✕" at bounding box center [272, 223] width 13 height 13
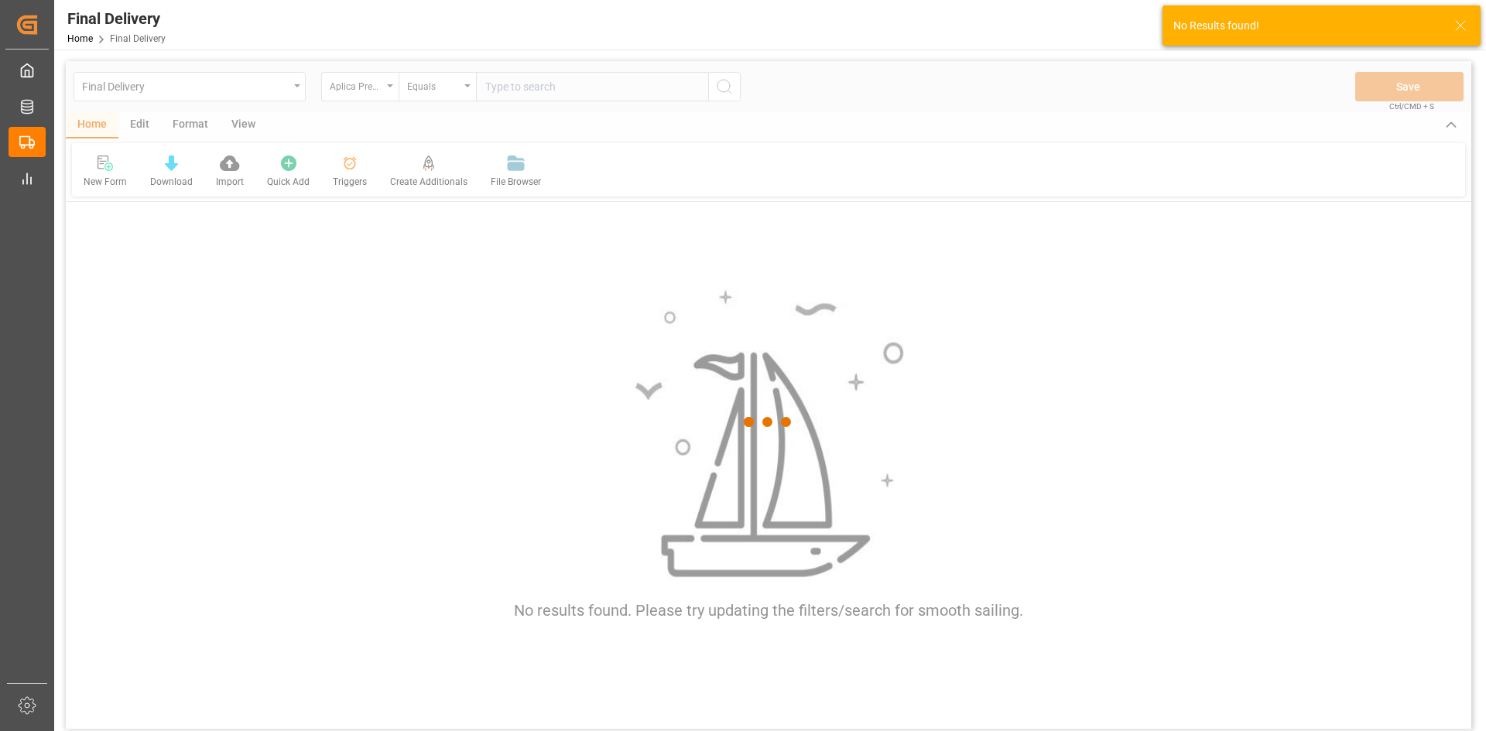
click at [501, 106] on div at bounding box center [769, 422] width 1406 height 722
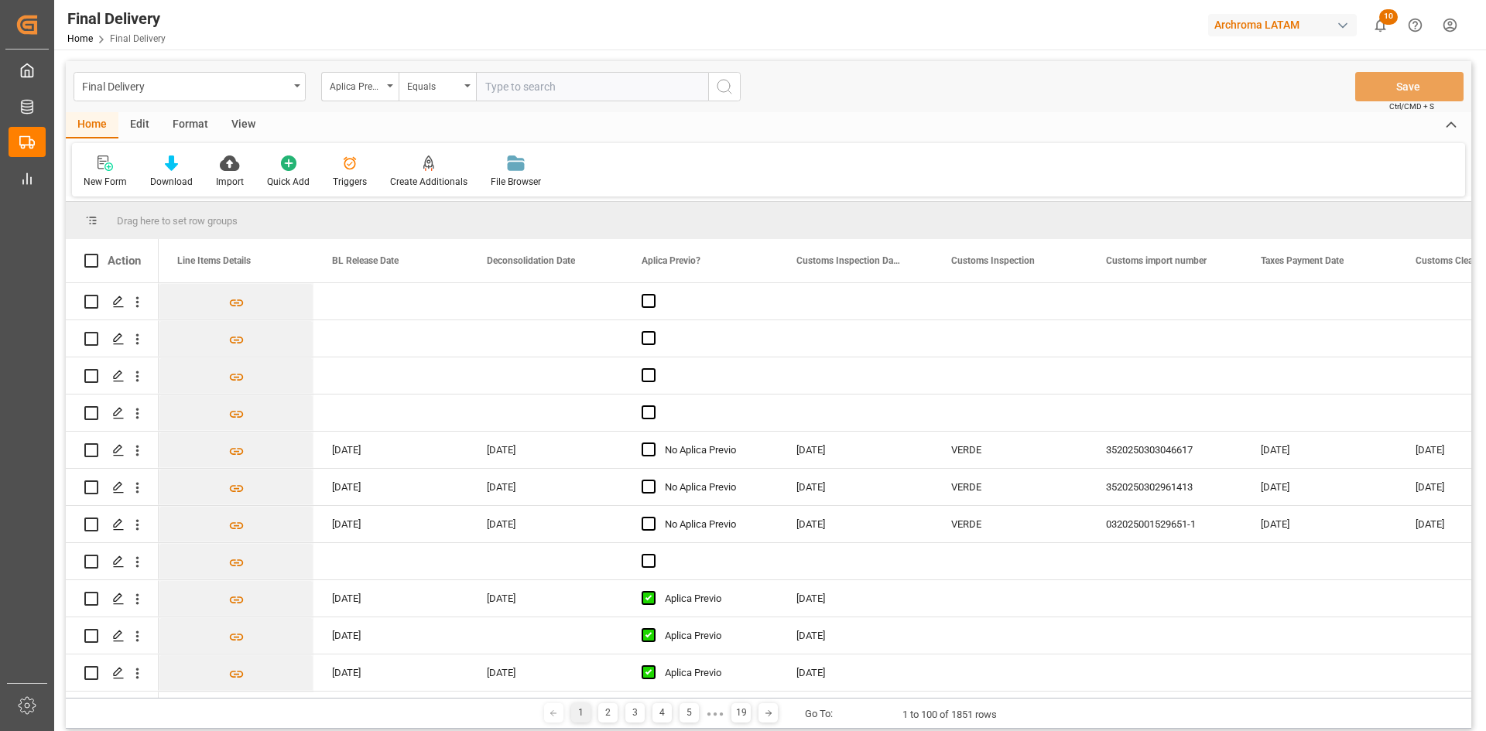
click at [512, 90] on input "text" at bounding box center [592, 86] width 232 height 29
paste input "Aplica Previo"
type input "Aplica Previo"
click at [729, 87] on icon "search button" at bounding box center [724, 86] width 19 height 19
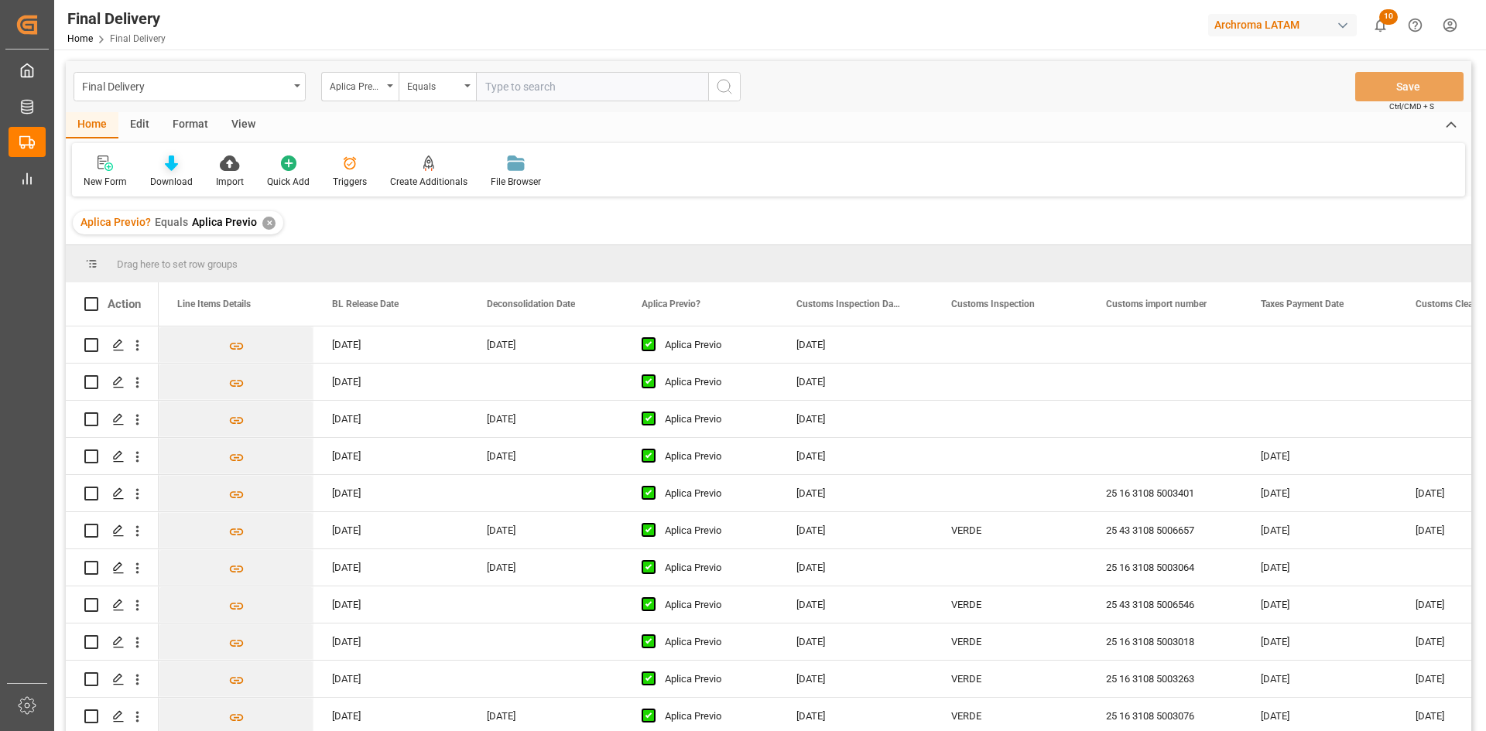
click at [180, 176] on div "Download" at bounding box center [171, 182] width 43 height 14
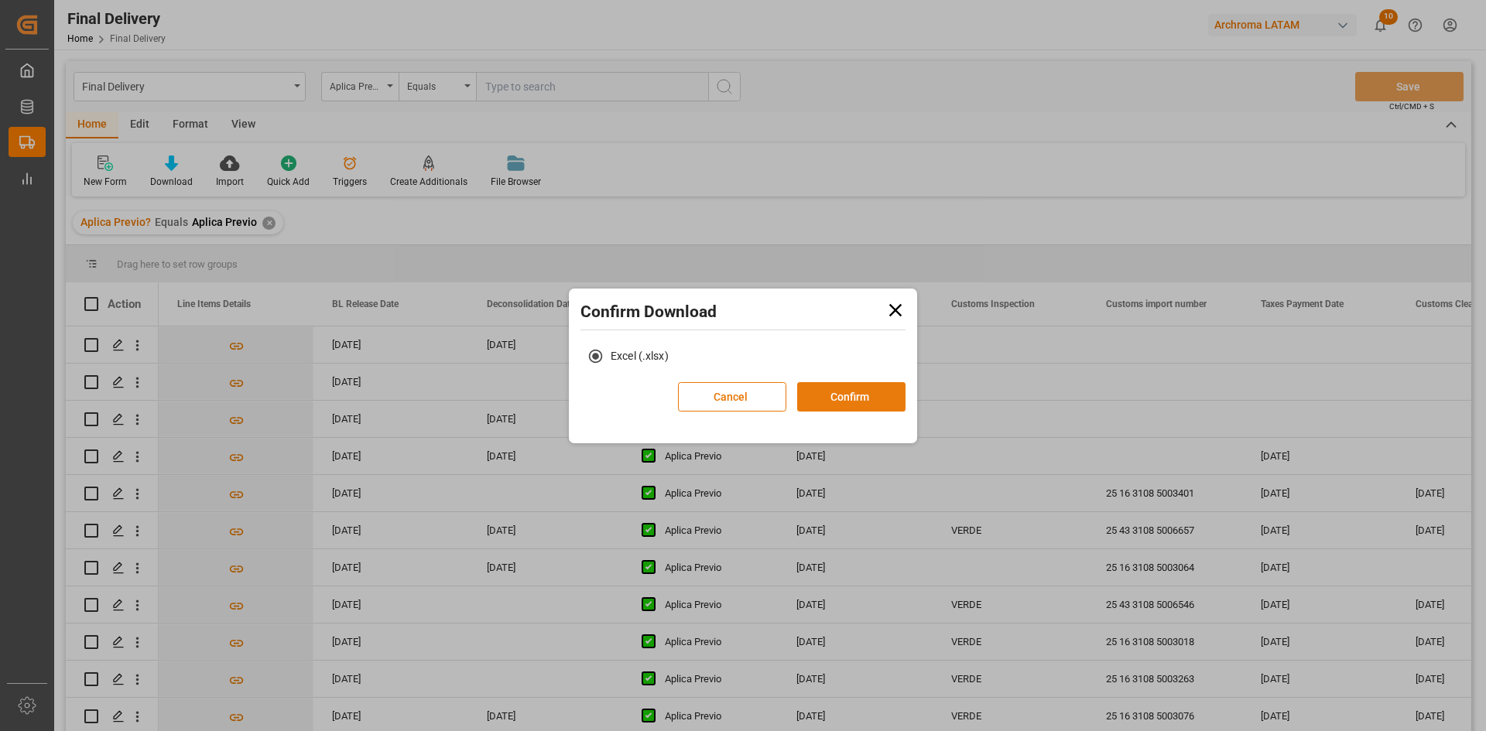
click at [861, 400] on button "Confirm" at bounding box center [851, 396] width 108 height 29
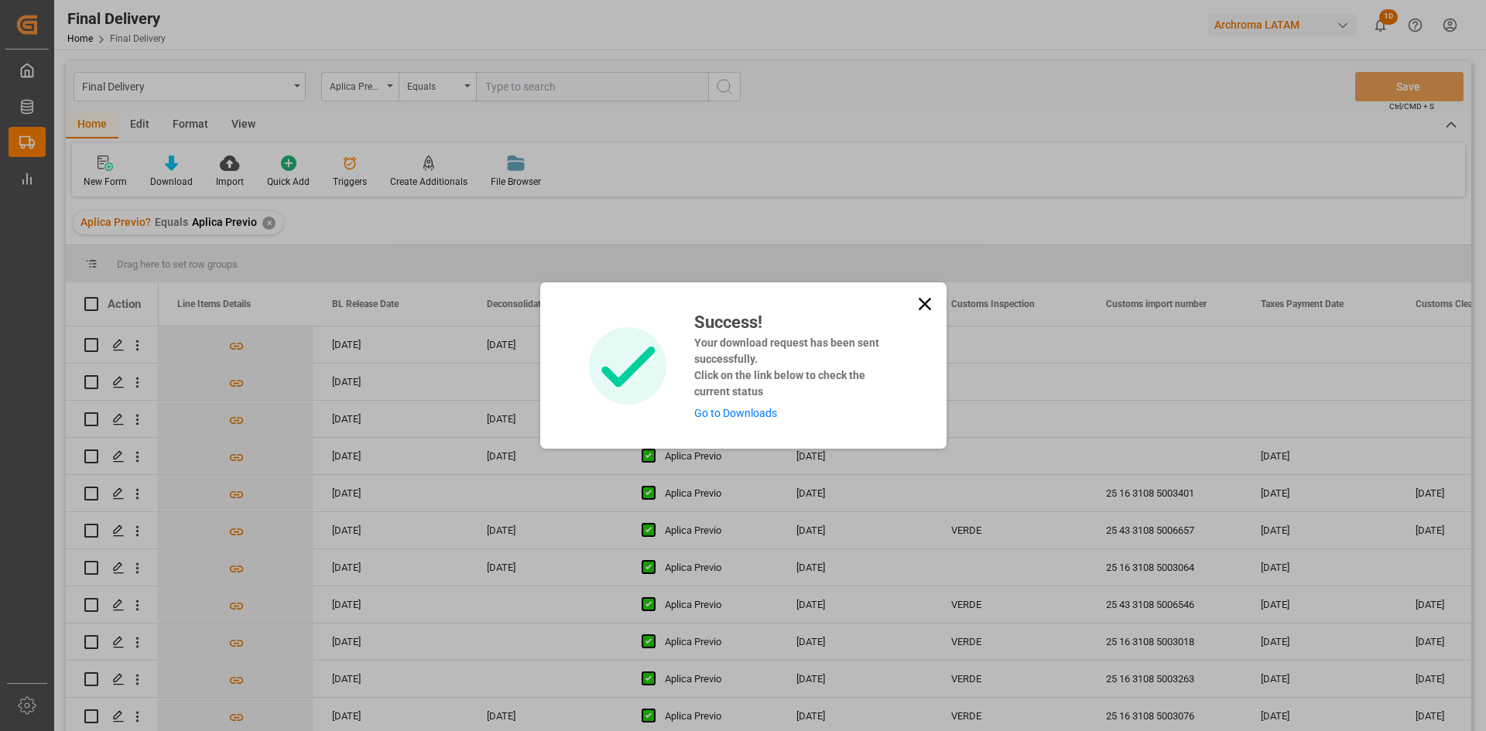
click at [751, 410] on link "Go to Downloads" at bounding box center [735, 413] width 83 height 12
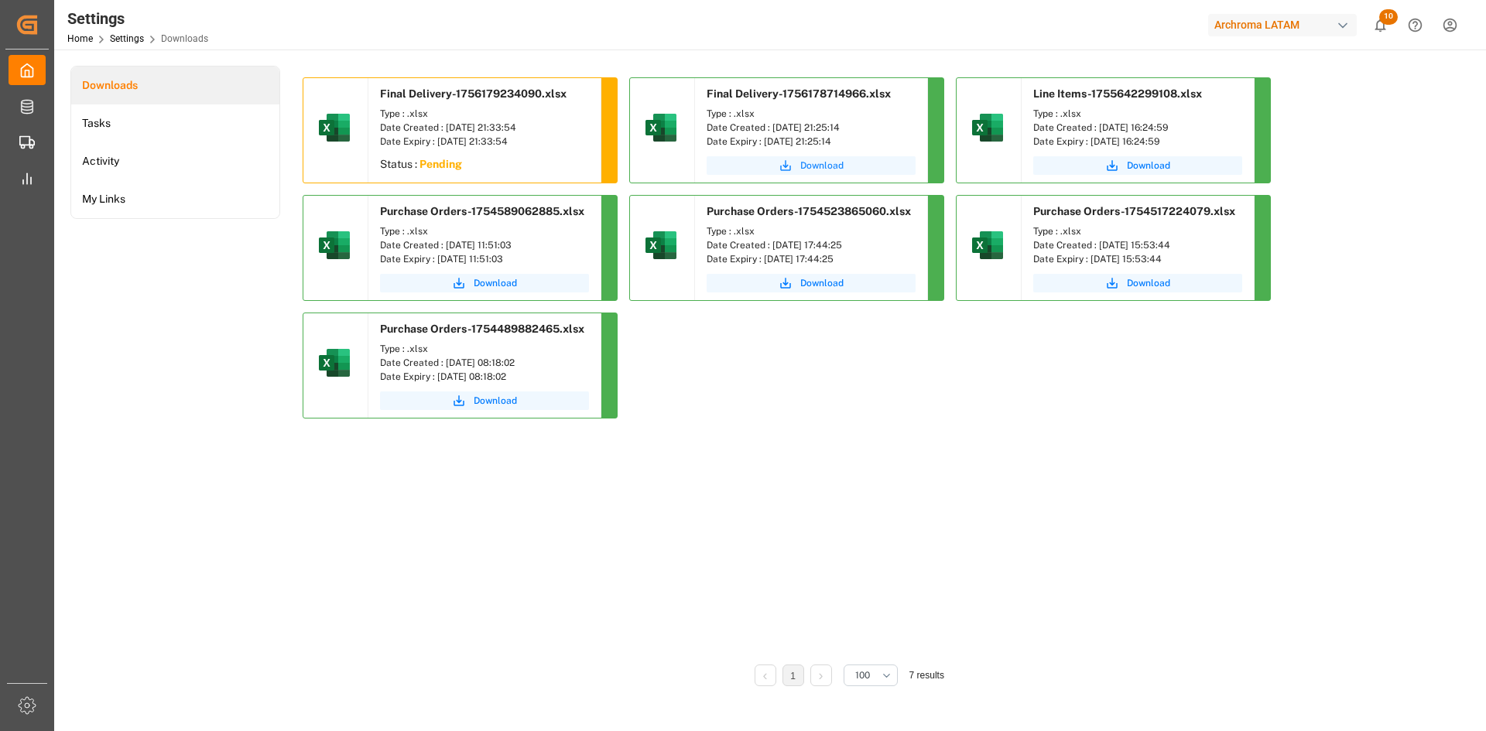
click at [793, 170] on button "Download" at bounding box center [811, 165] width 209 height 19
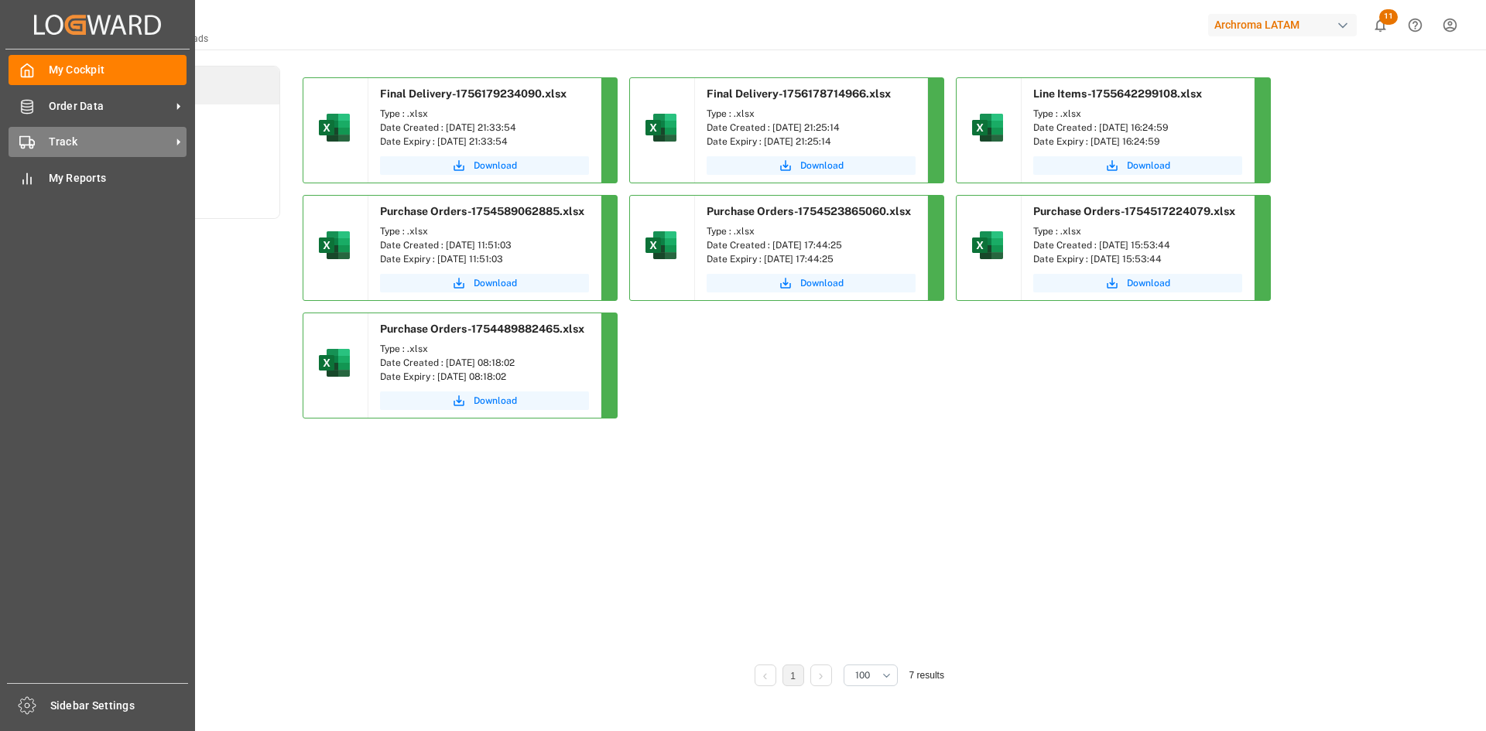
click at [38, 135] on div "Track Track" at bounding box center [98, 142] width 178 height 30
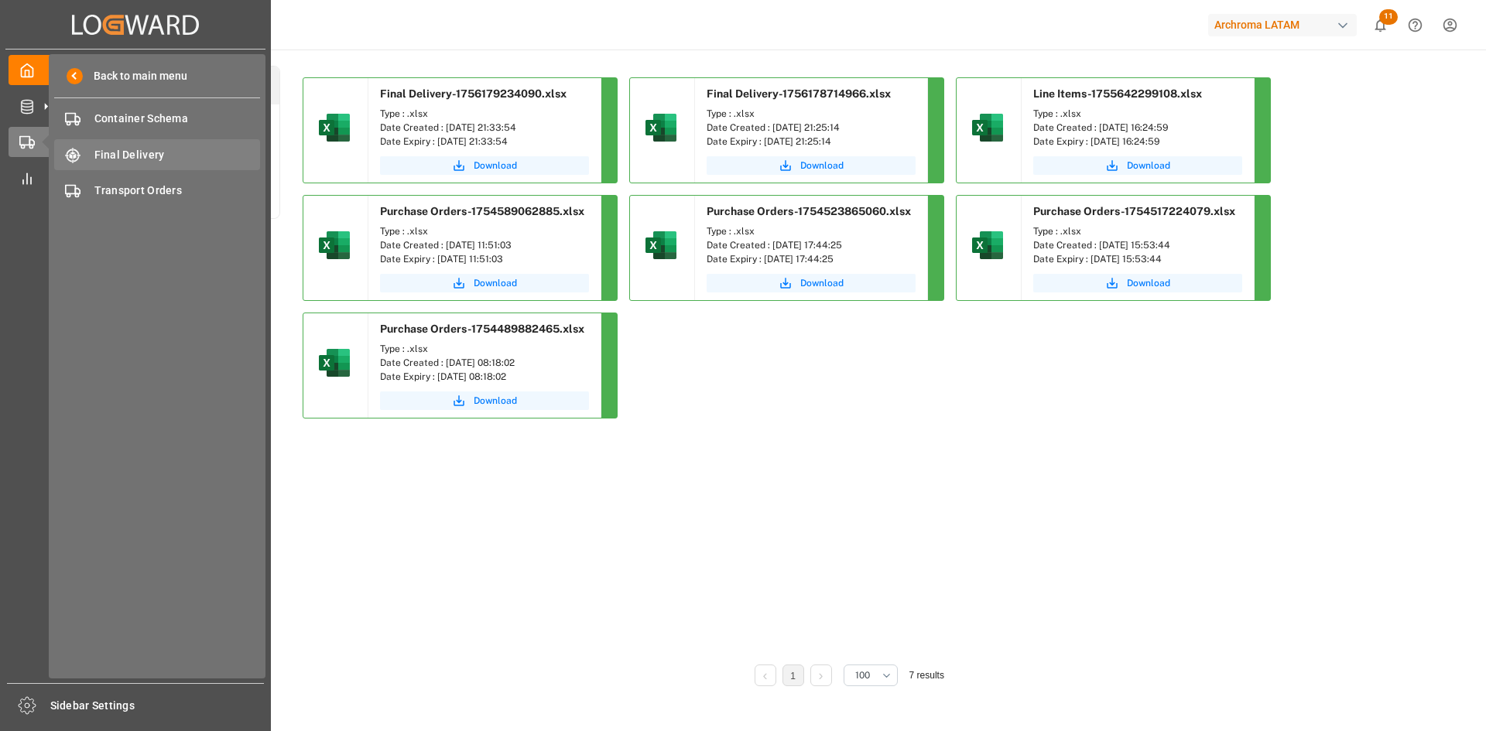
click at [157, 165] on div "Final Delivery Final Delivery" at bounding box center [157, 154] width 206 height 30
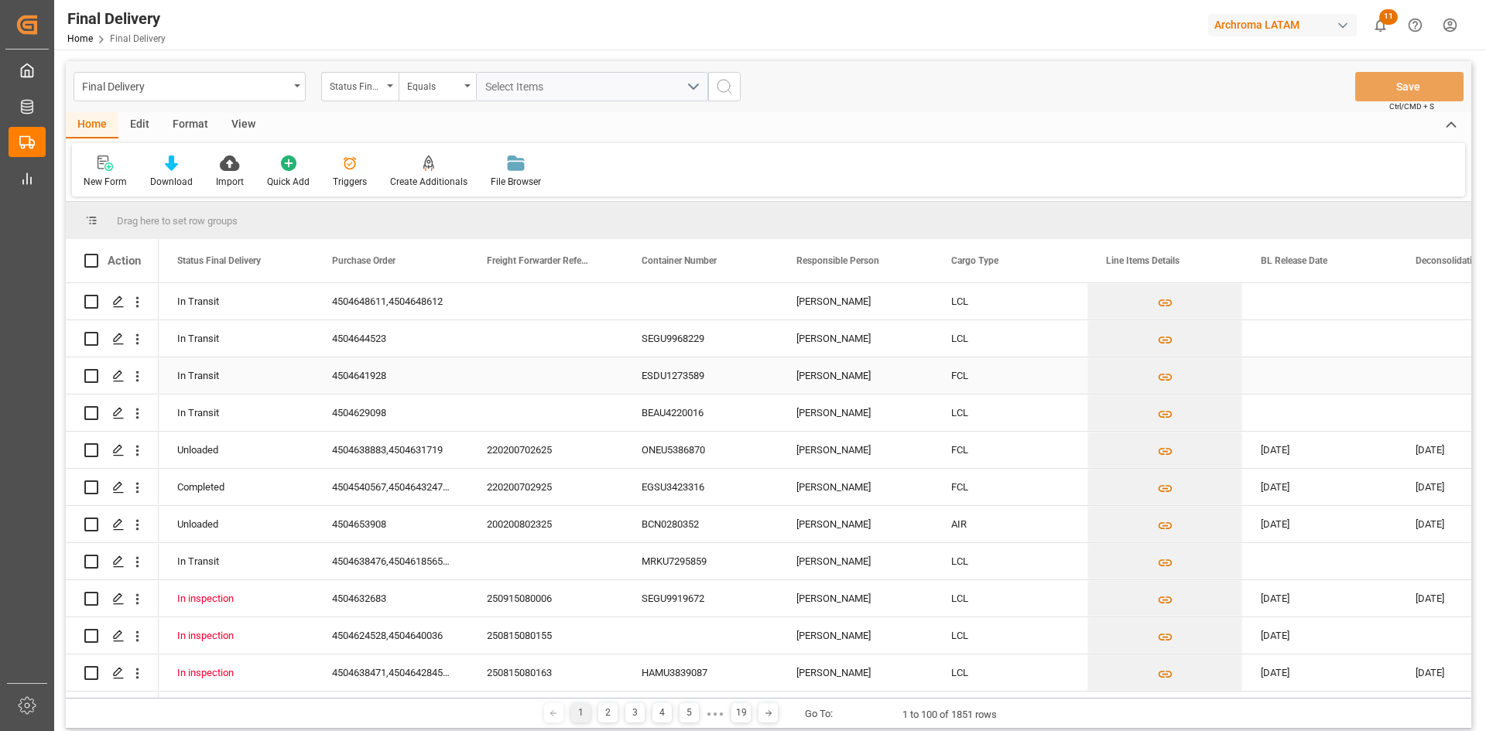
click at [1297, 392] on div "Press SPACE to select this row." at bounding box center [1319, 376] width 155 height 36
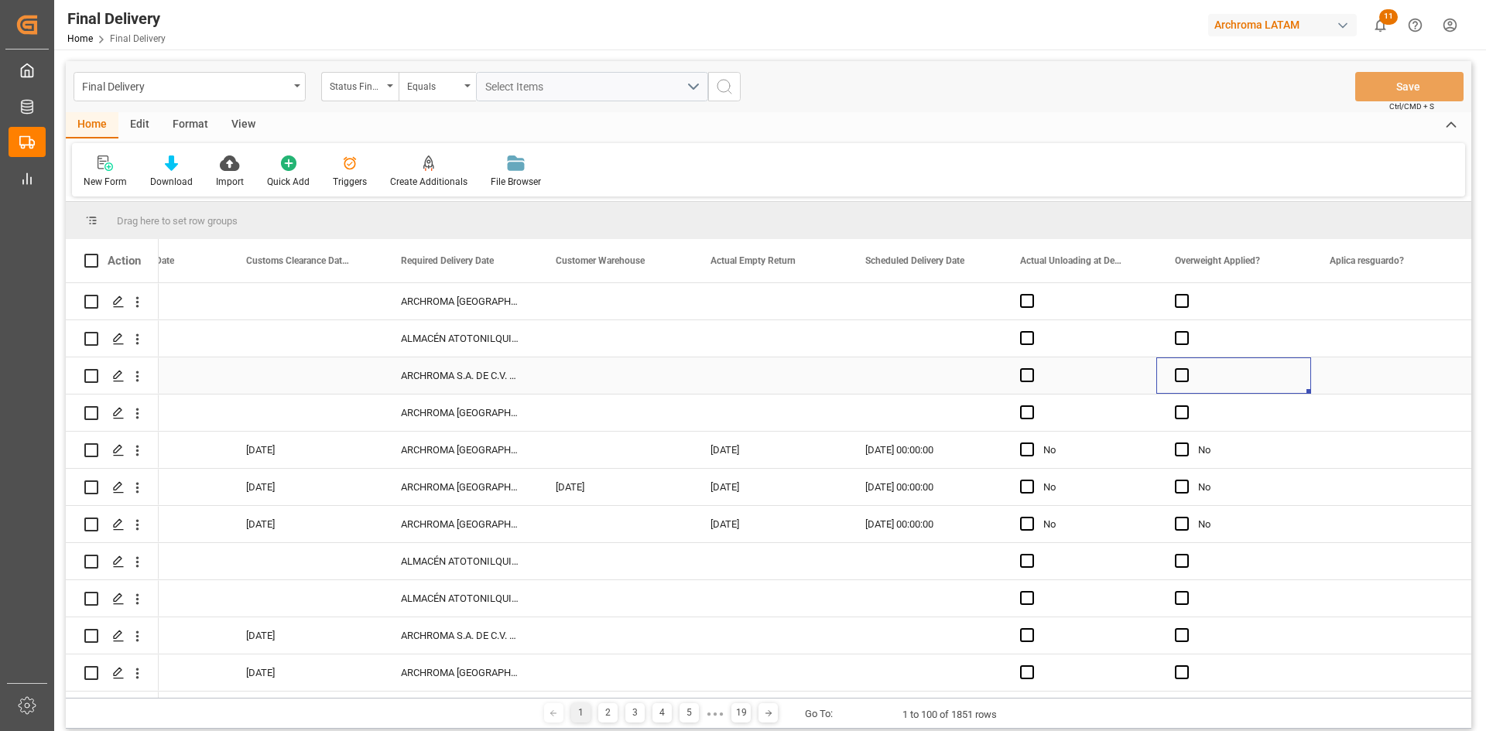
scroll to position [0, 2253]
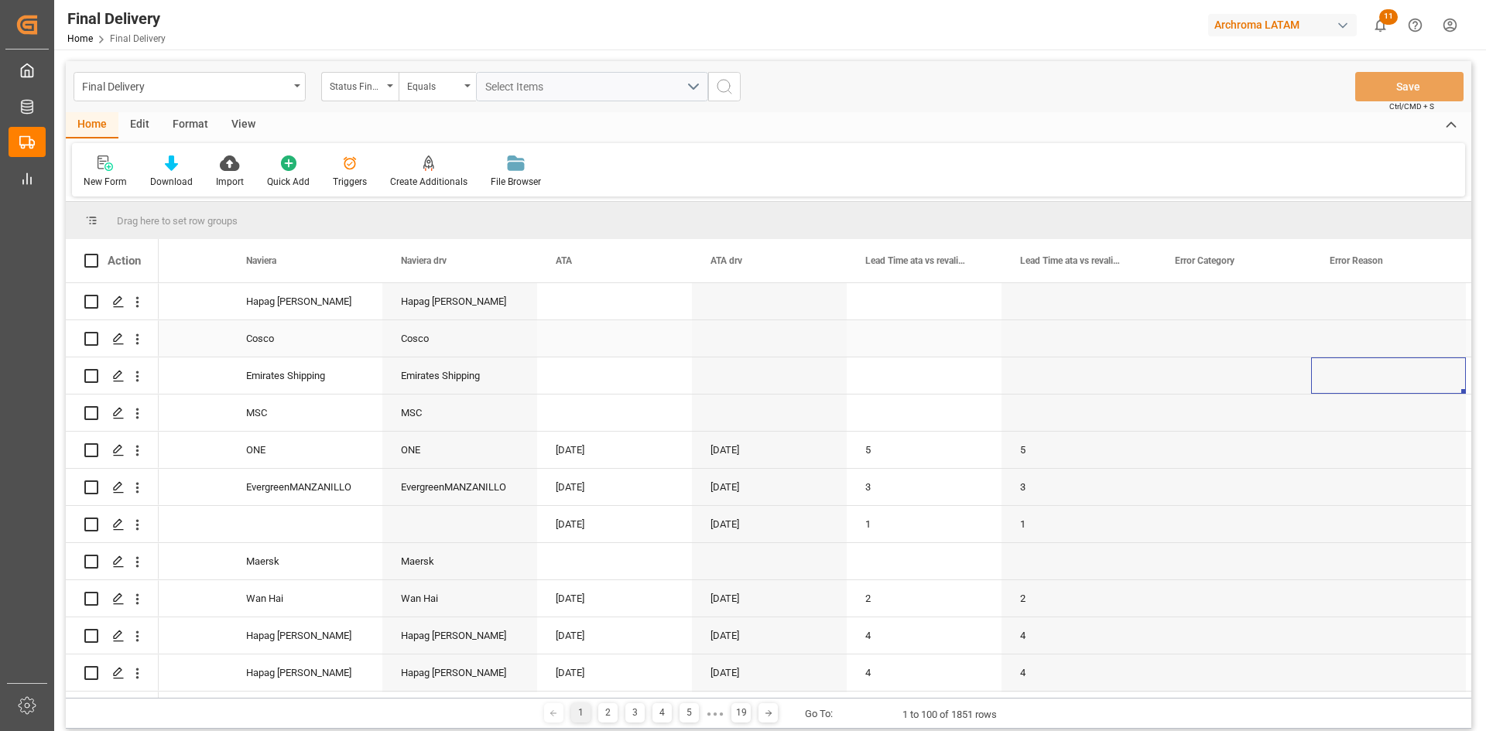
click at [886, 331] on div "Press SPACE to select this row." at bounding box center [924, 338] width 155 height 36
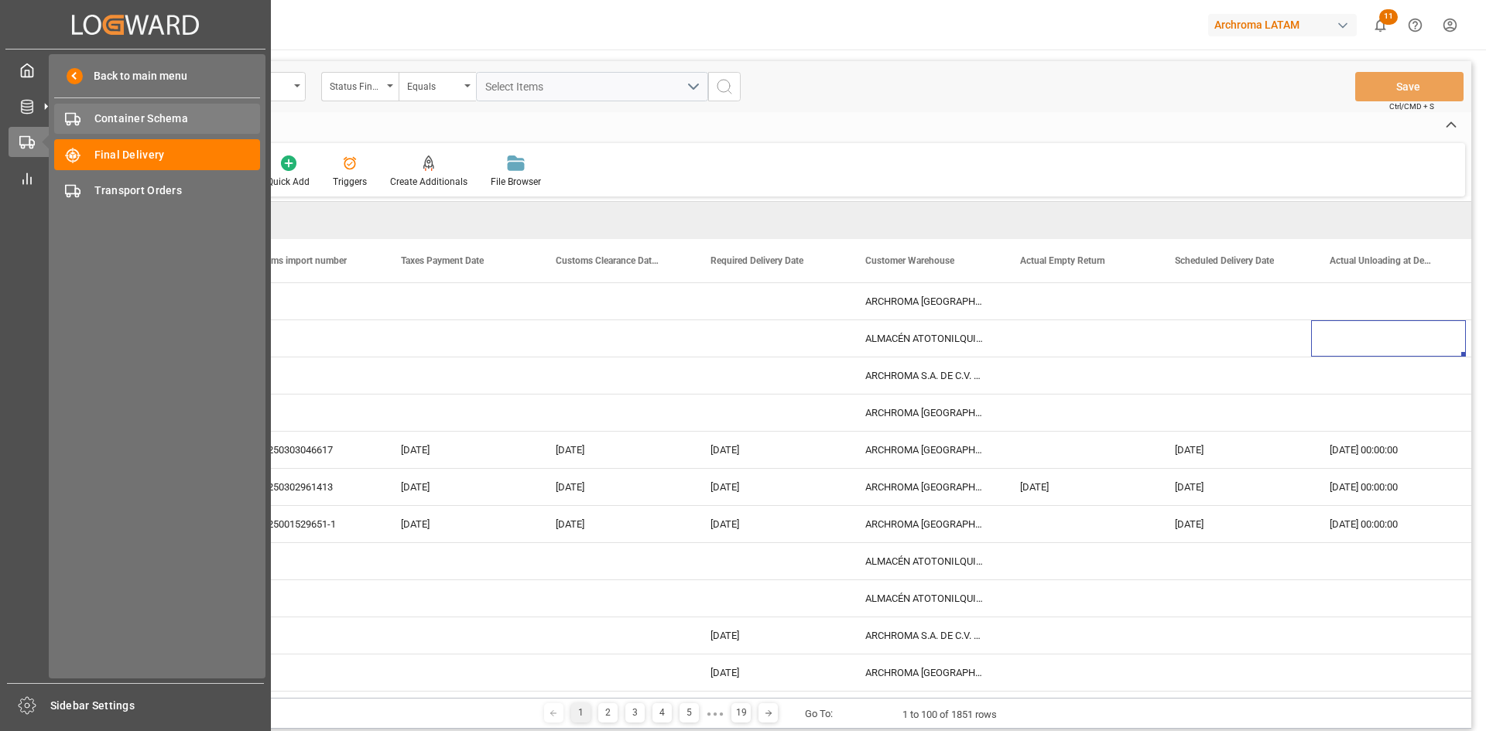
click at [152, 114] on span "Container Schema" at bounding box center [177, 119] width 166 height 16
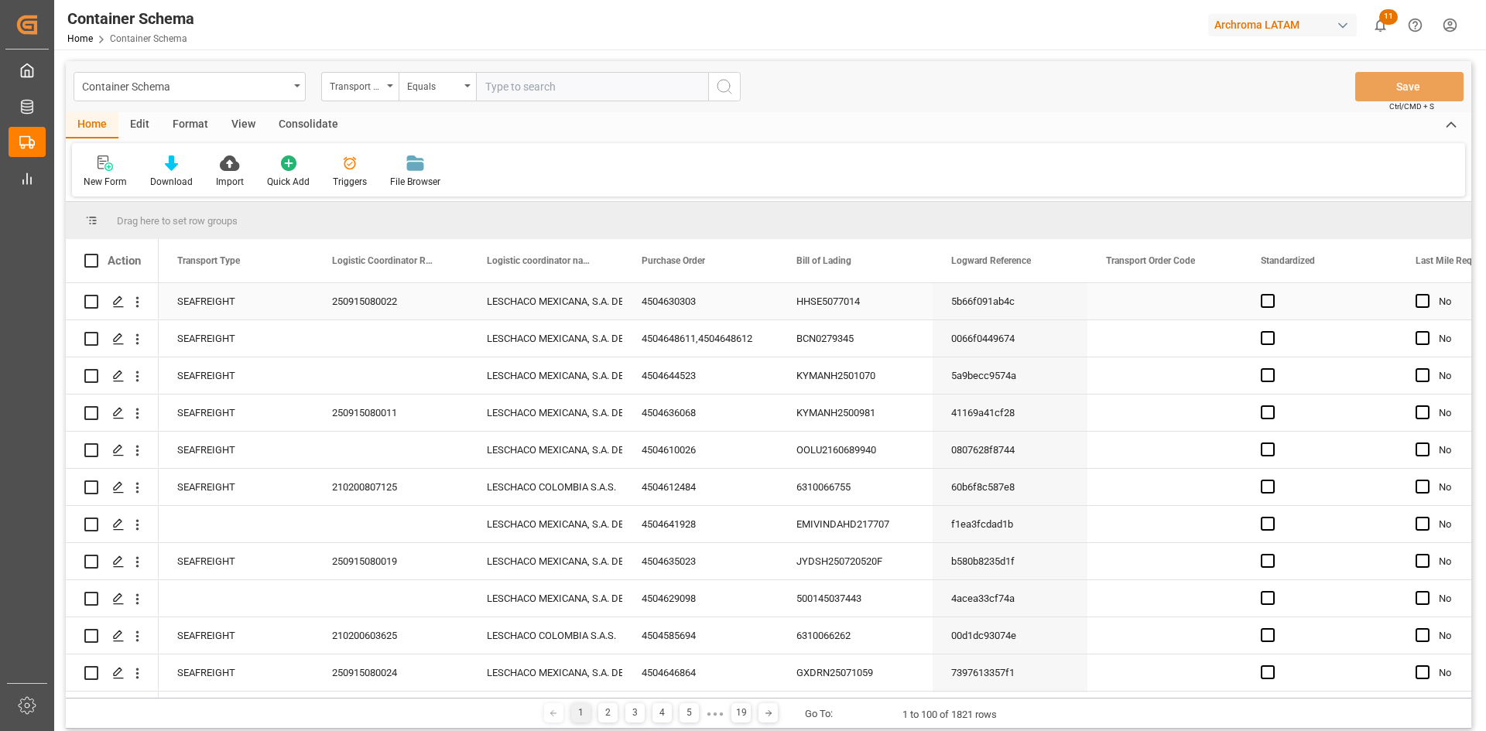
click at [1139, 306] on div "Press SPACE to select this row." at bounding box center [1164, 301] width 155 height 36
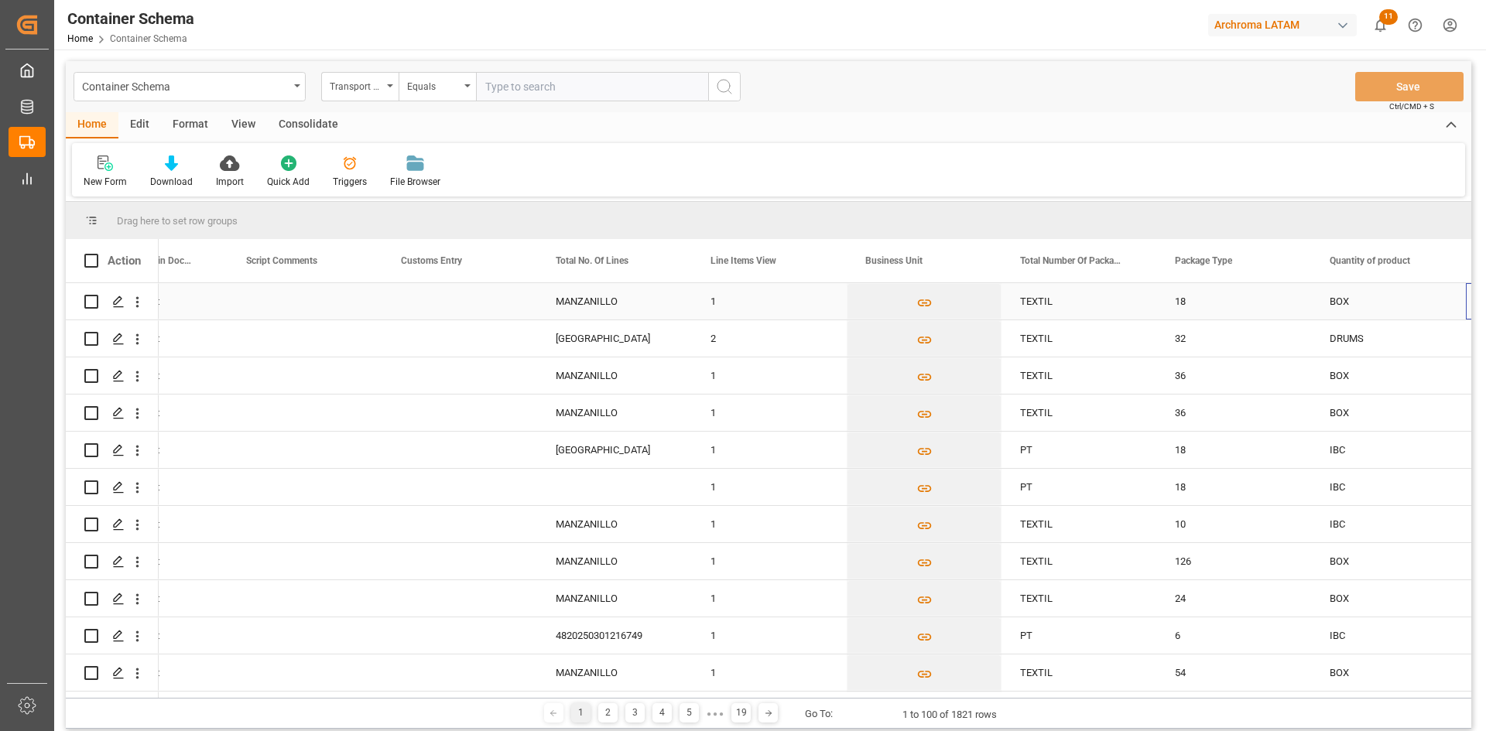
scroll to position [0, 3492]
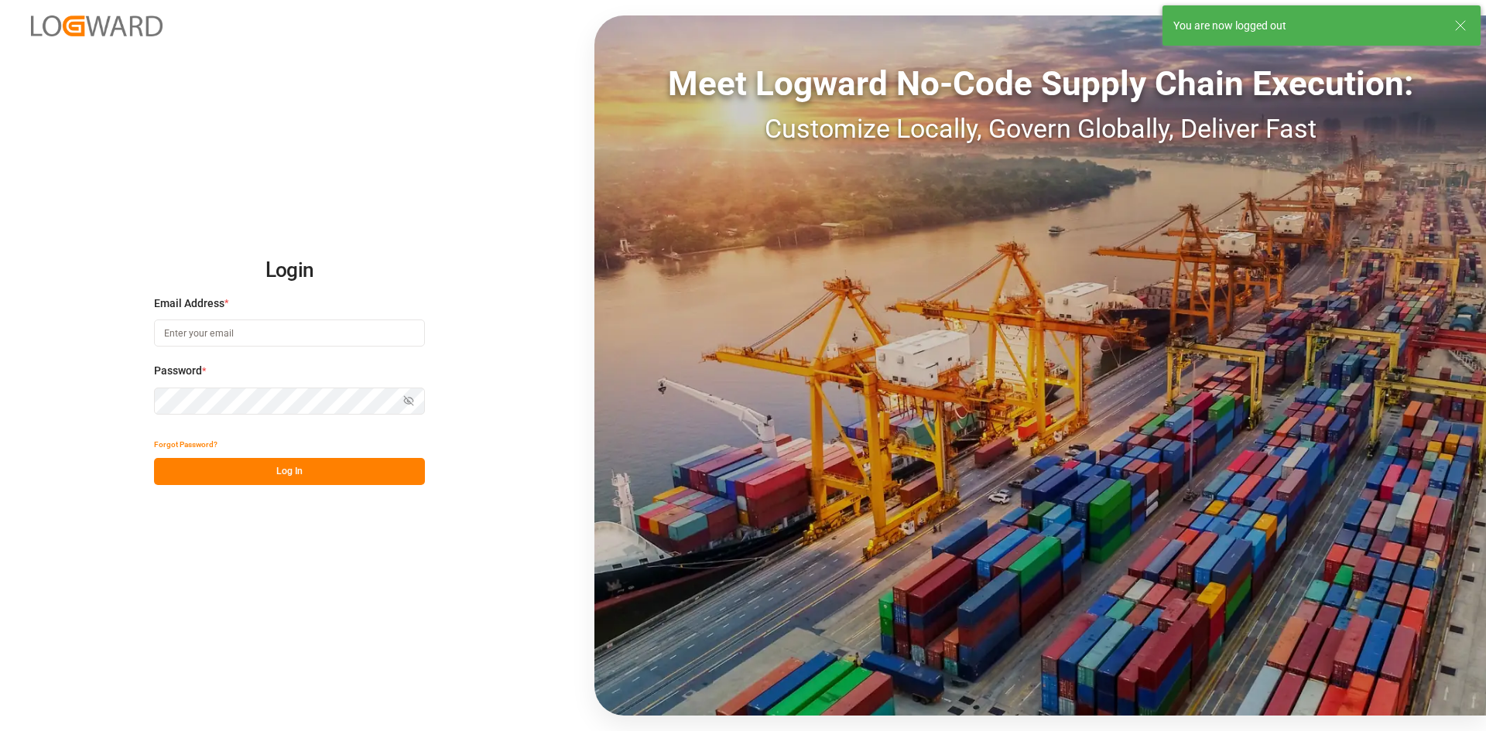
type input "[PERSON_NAME][EMAIL_ADDRESS][PERSON_NAME][DOMAIN_NAME]"
